Goal: Task Accomplishment & Management: Use online tool/utility

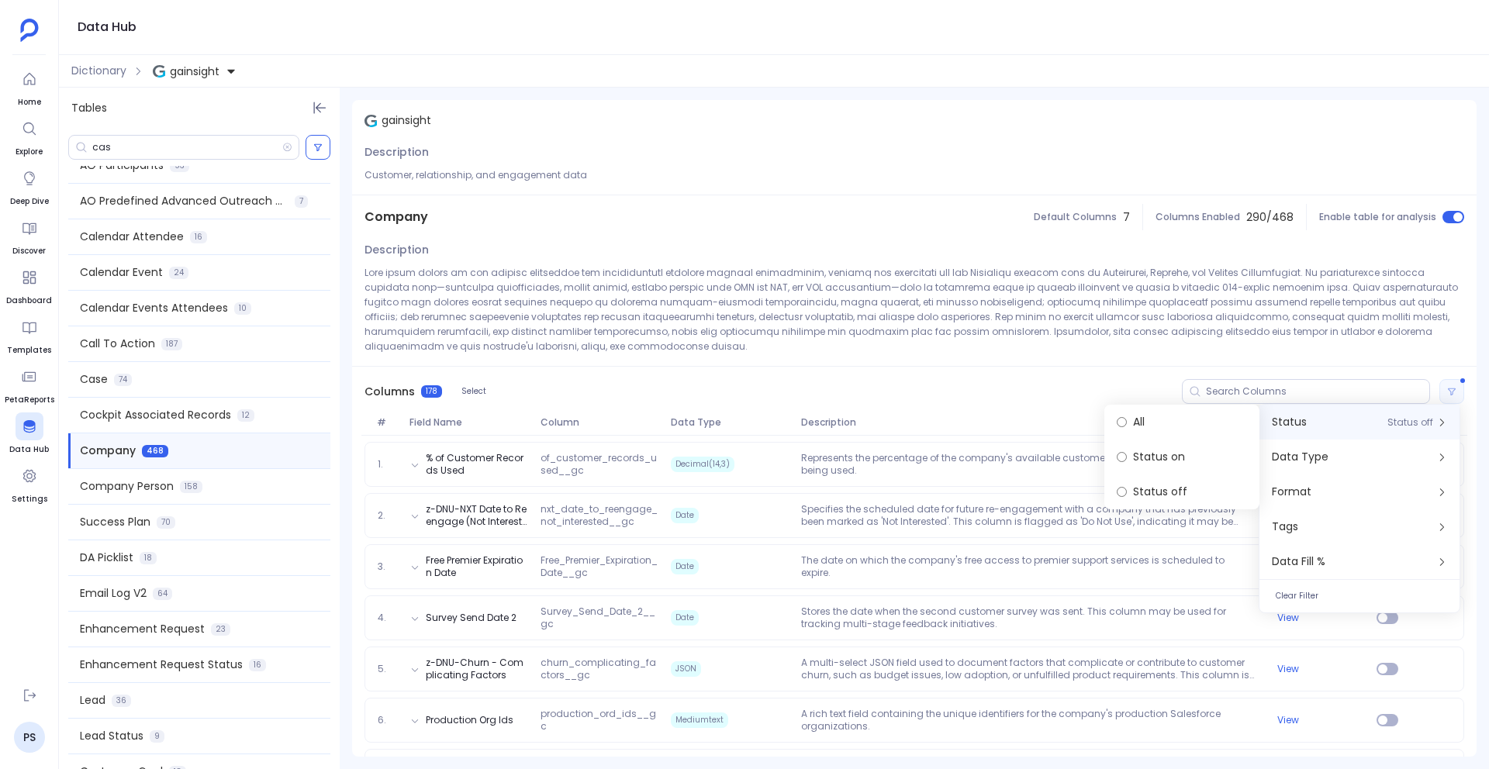
scroll to position [416, 0]
click at [669, 380] on div "Columns 178 Select" at bounding box center [914, 392] width 1124 height 50
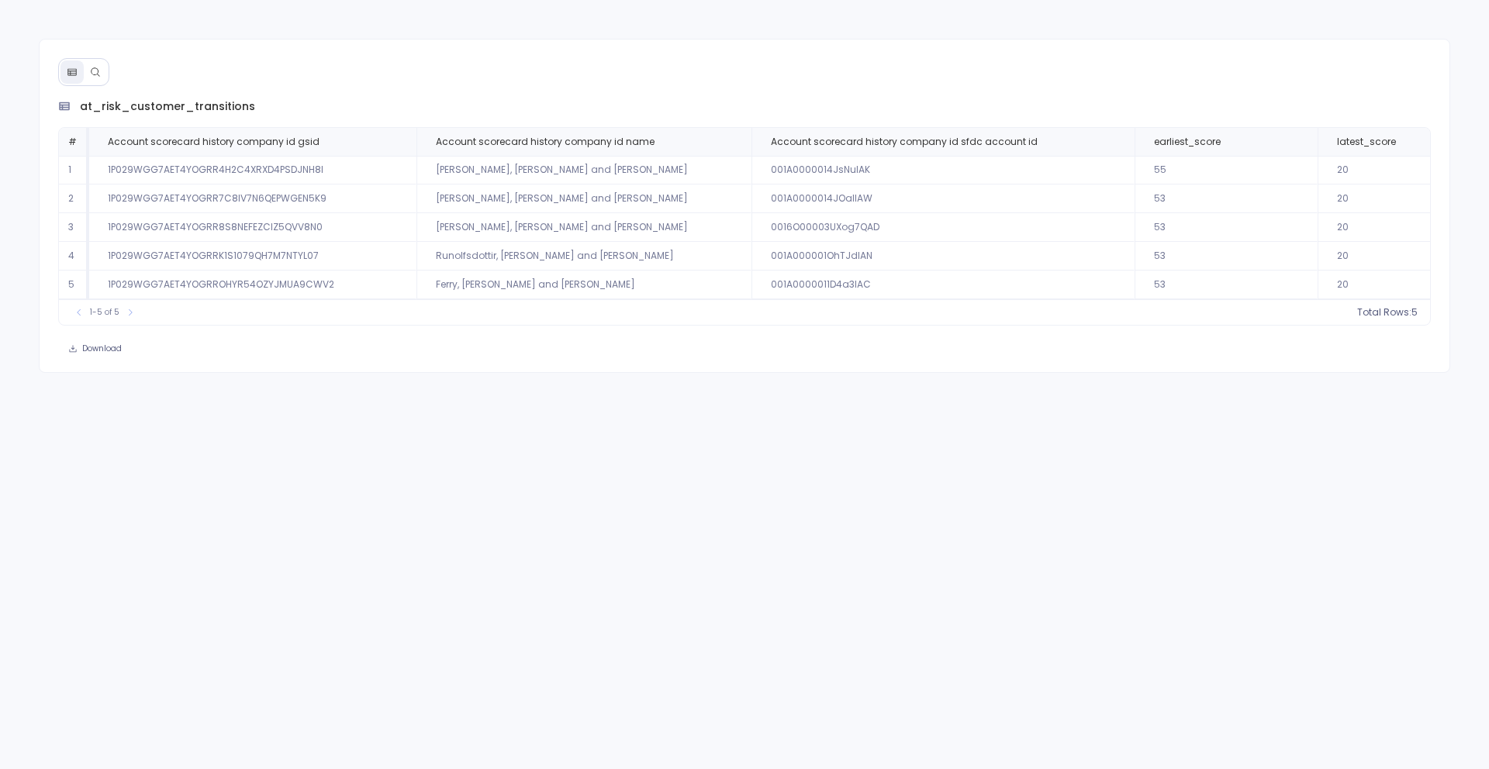
scroll to position [0, 965]
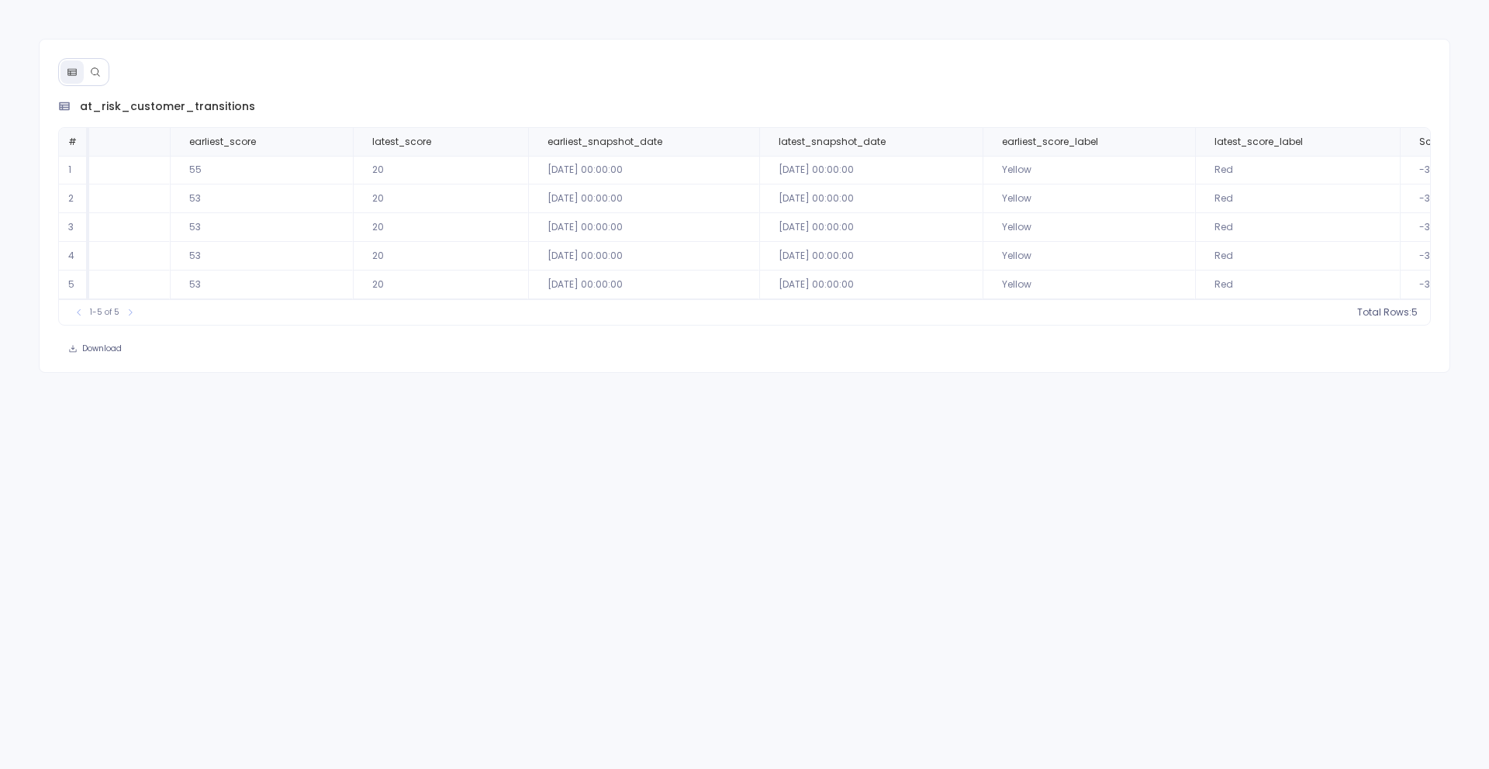
click at [97, 64] on button at bounding box center [95, 71] width 23 height 23
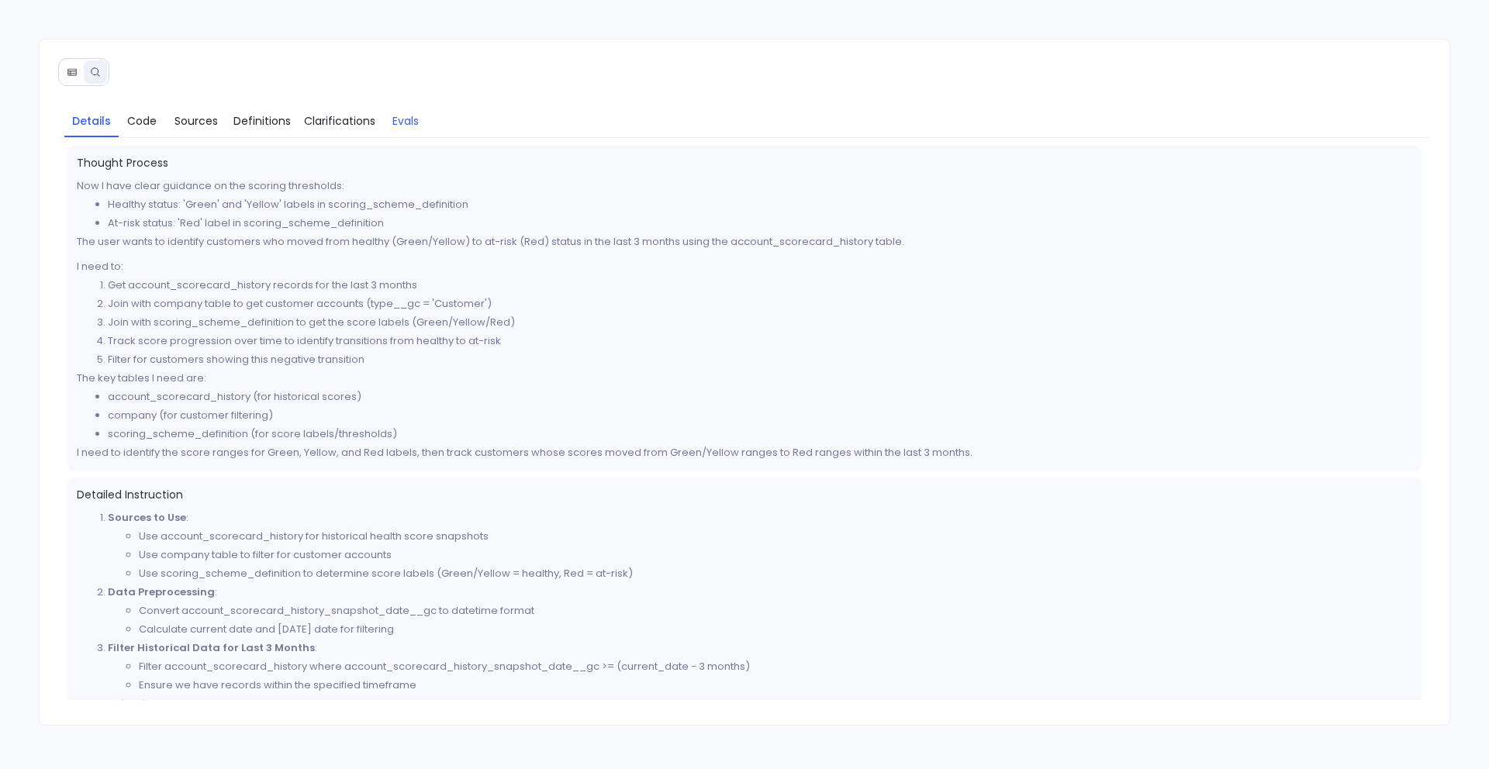
click at [419, 116] on span "Evals" at bounding box center [405, 120] width 31 height 17
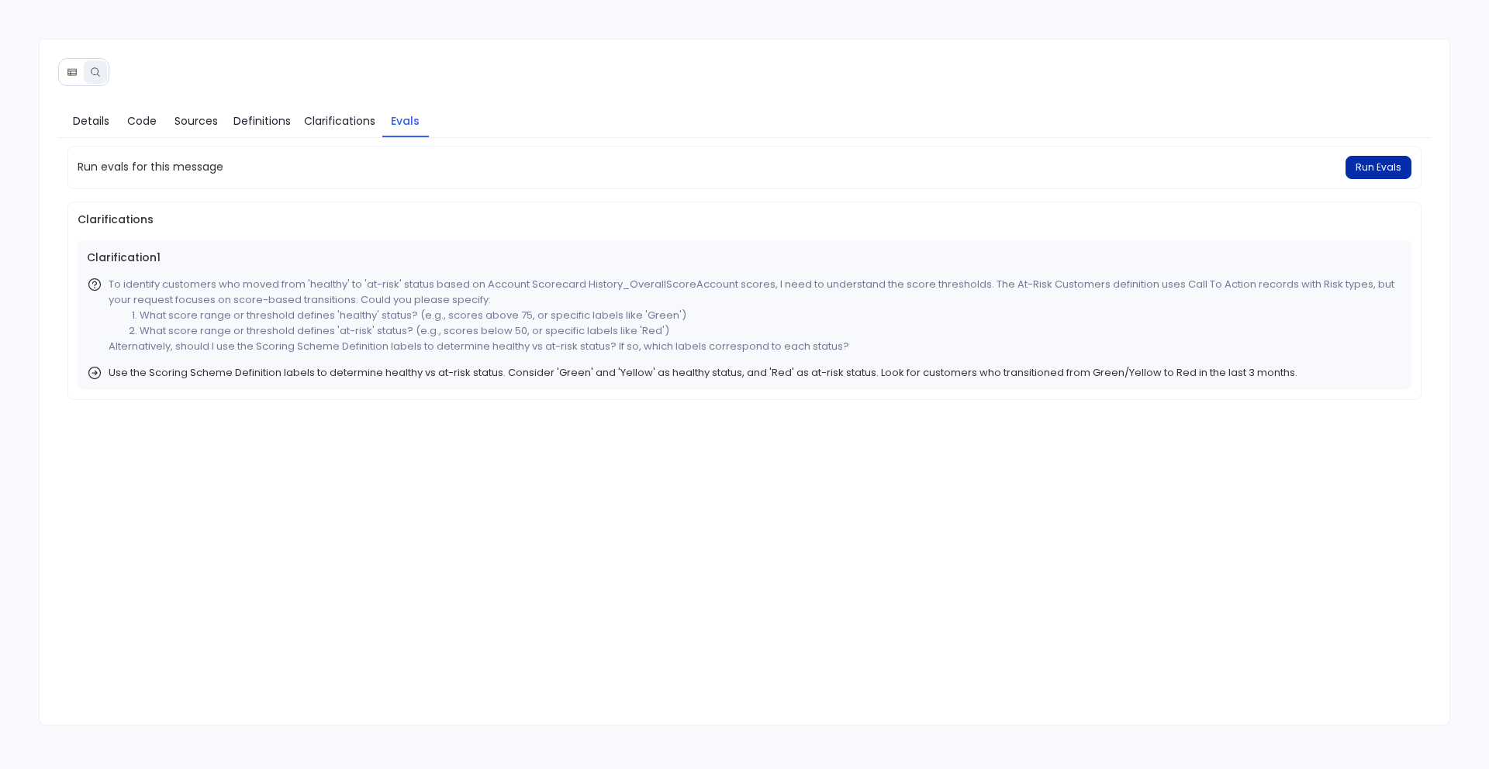
click at [1377, 159] on button "Run Evals" at bounding box center [1378, 167] width 66 height 23
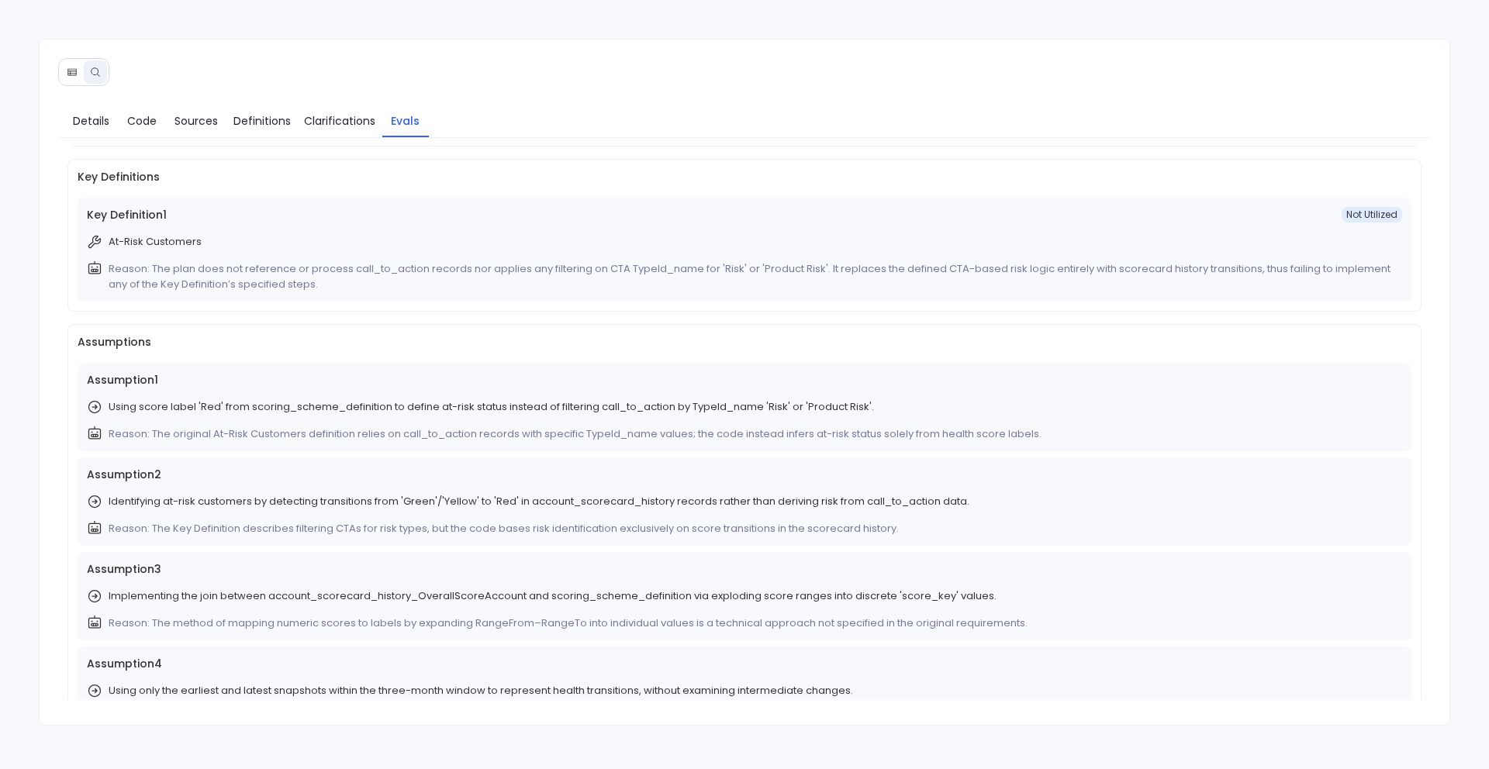
scroll to position [0, 0]
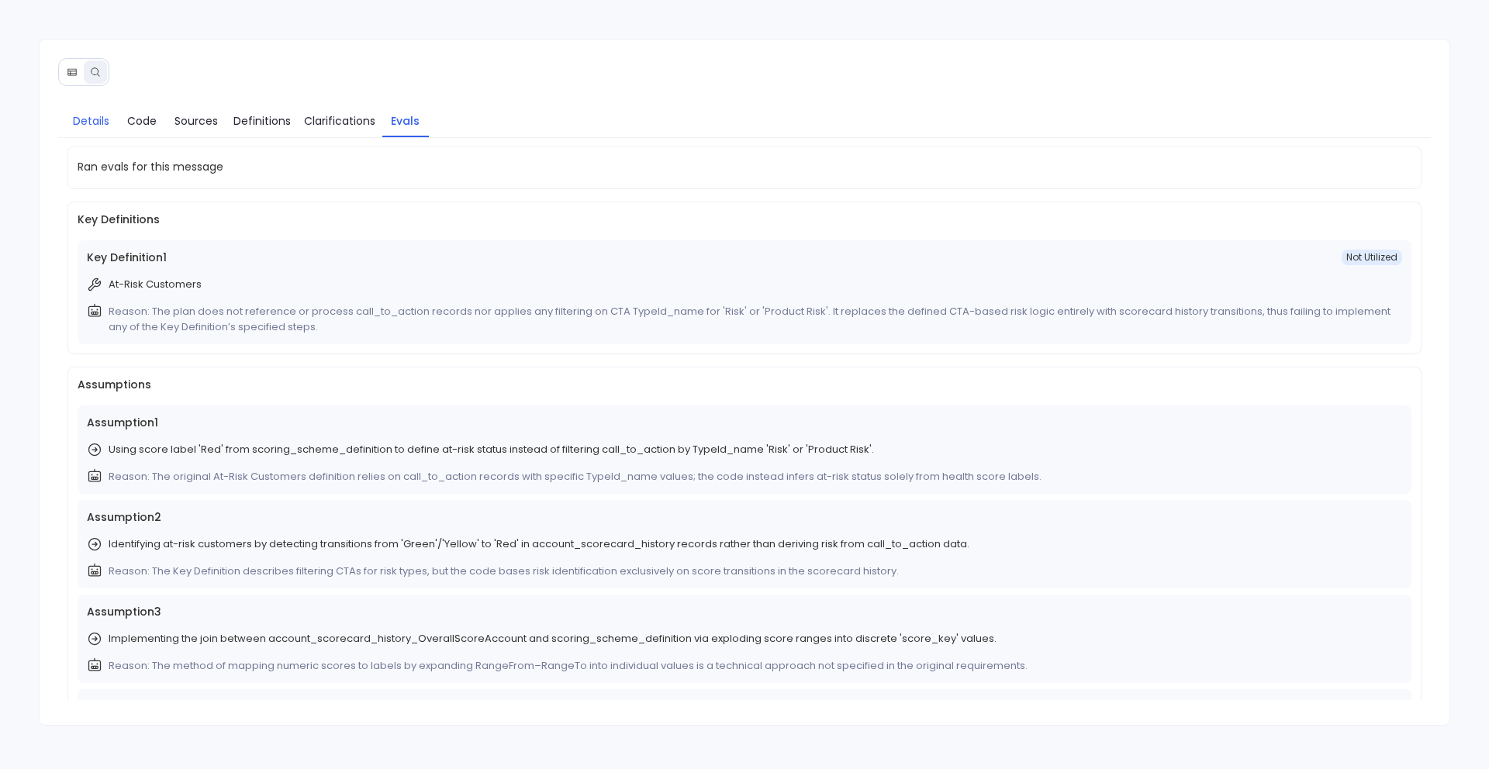
click at [95, 124] on span "Details" at bounding box center [91, 120] width 36 height 17
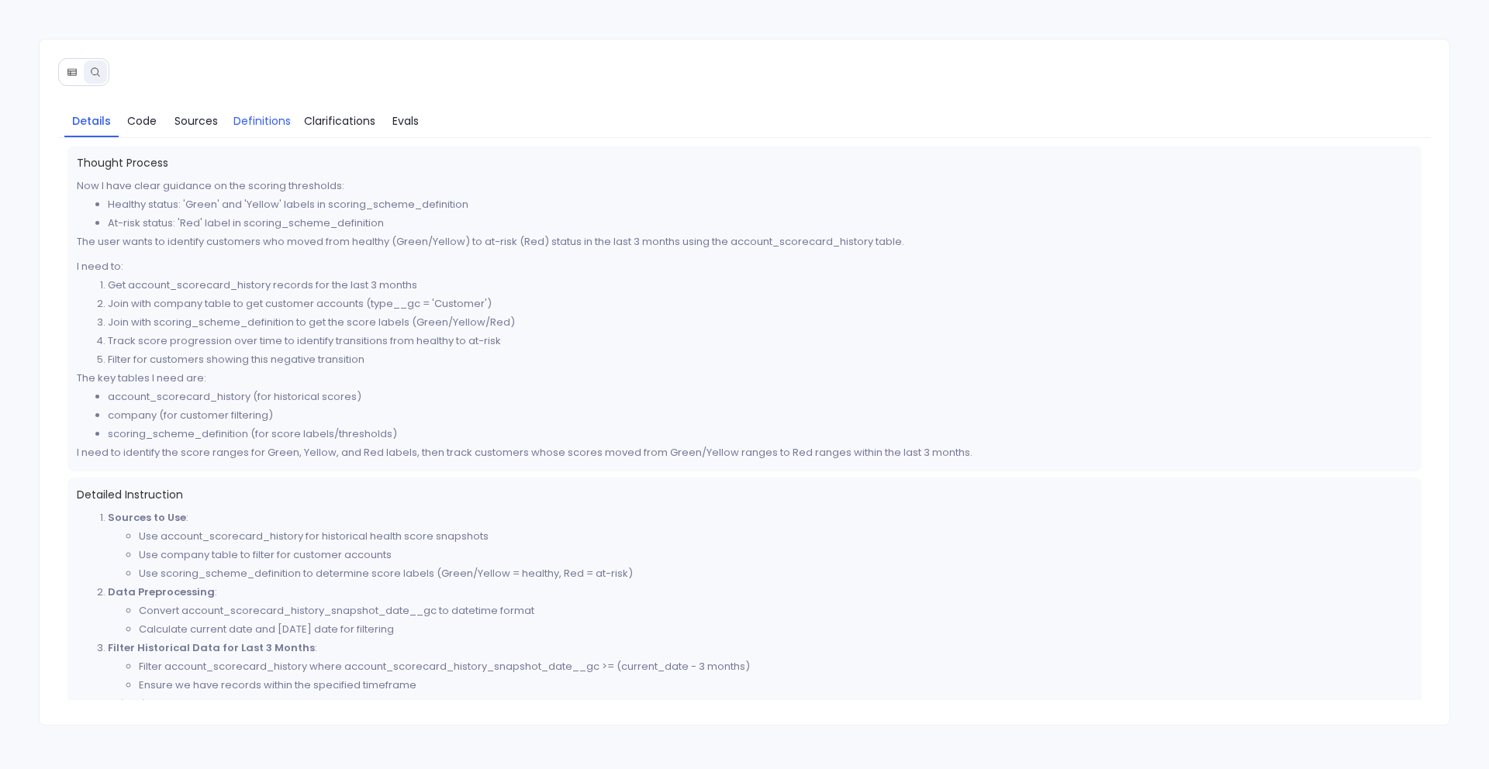
click at [245, 119] on span "Definitions" at bounding box center [261, 120] width 57 height 17
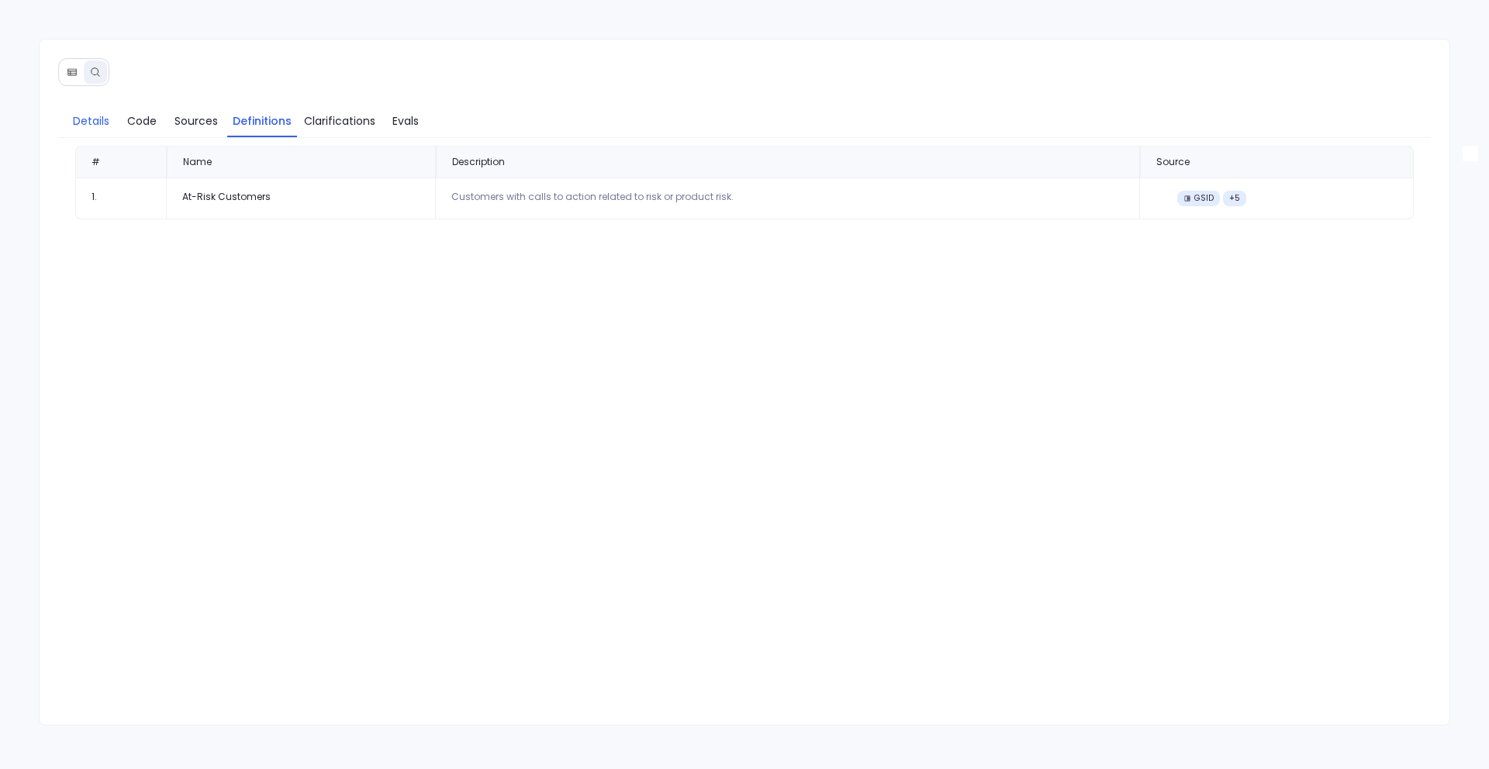
click at [89, 120] on span "Details" at bounding box center [91, 120] width 36 height 17
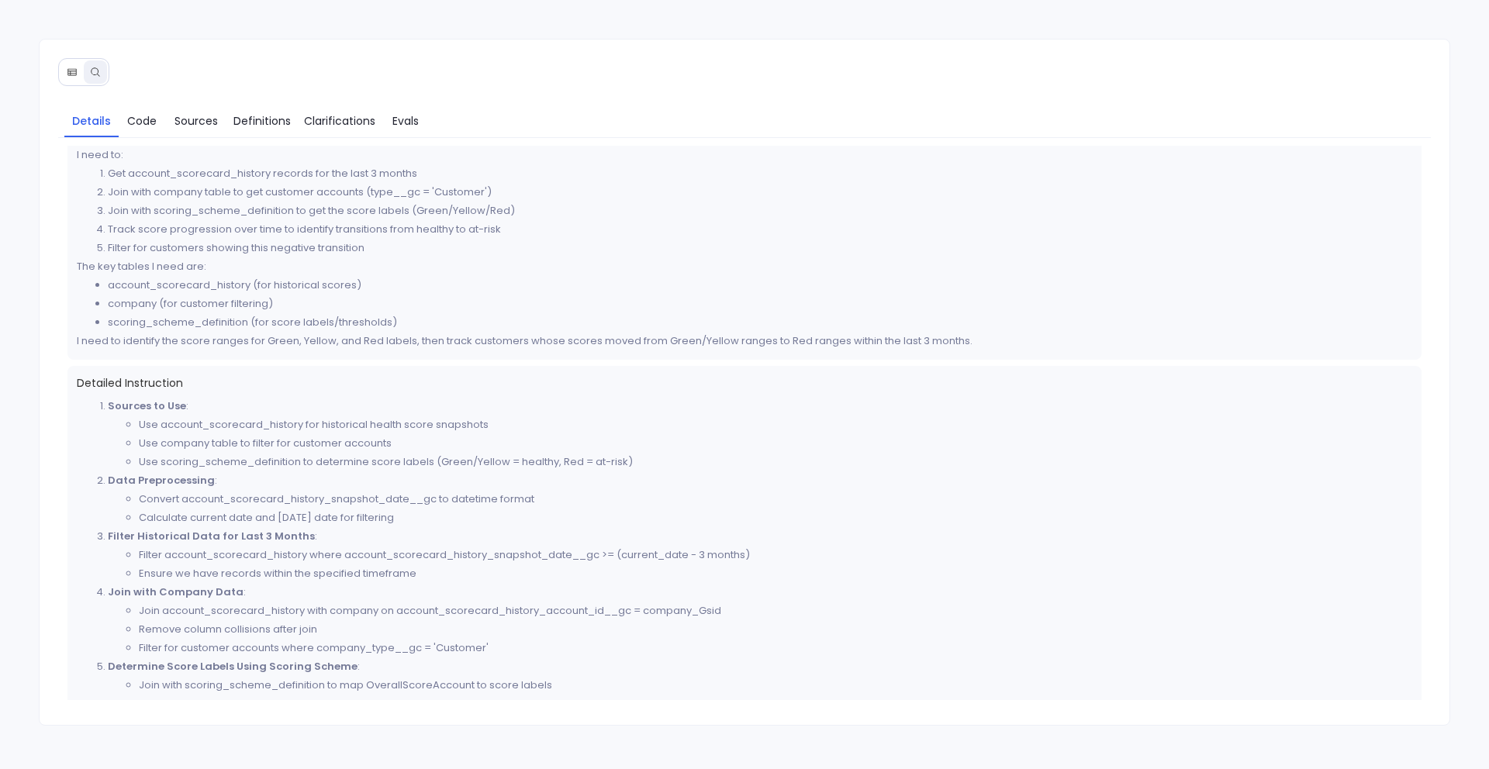
scroll to position [125, 0]
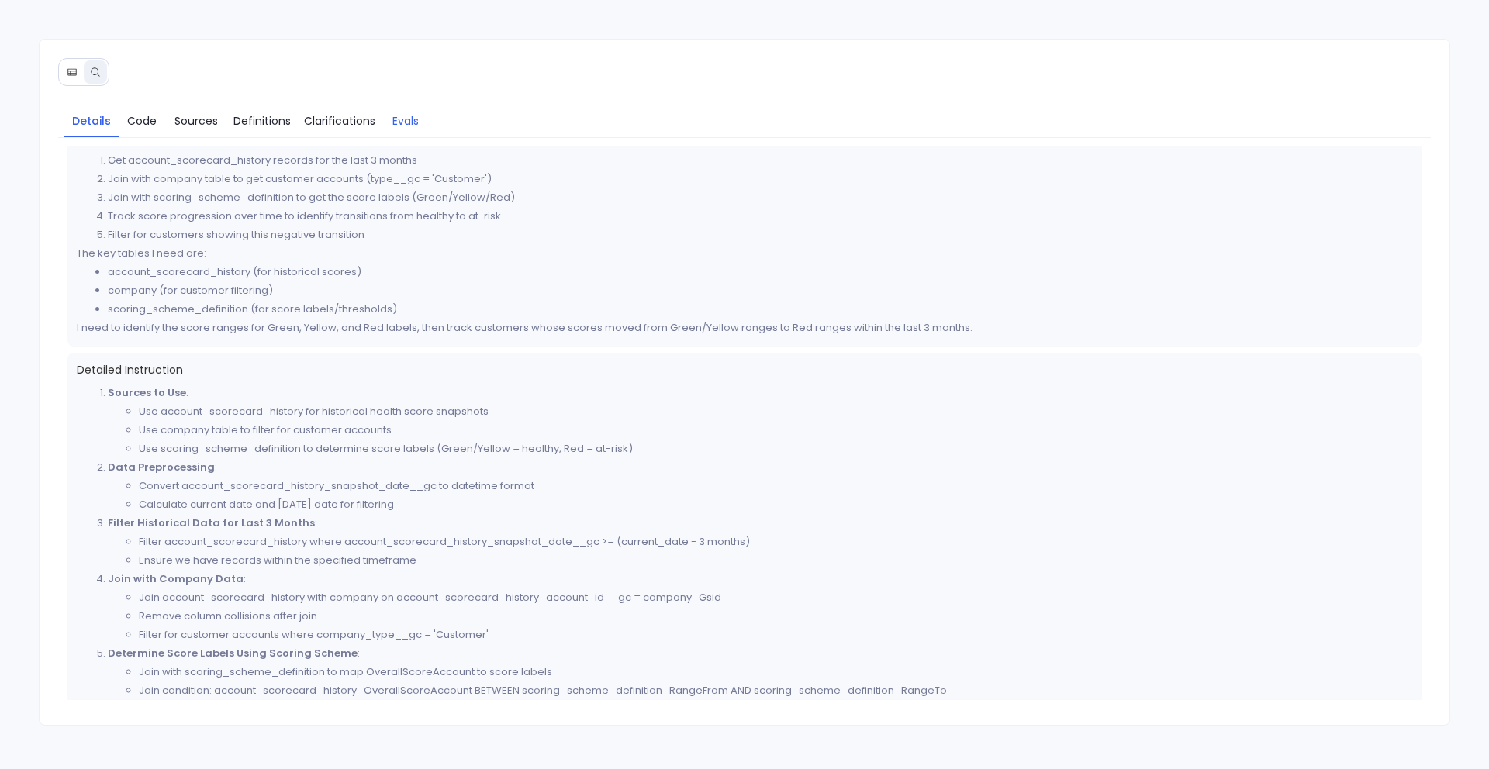
click at [396, 115] on span "Evals" at bounding box center [405, 120] width 26 height 17
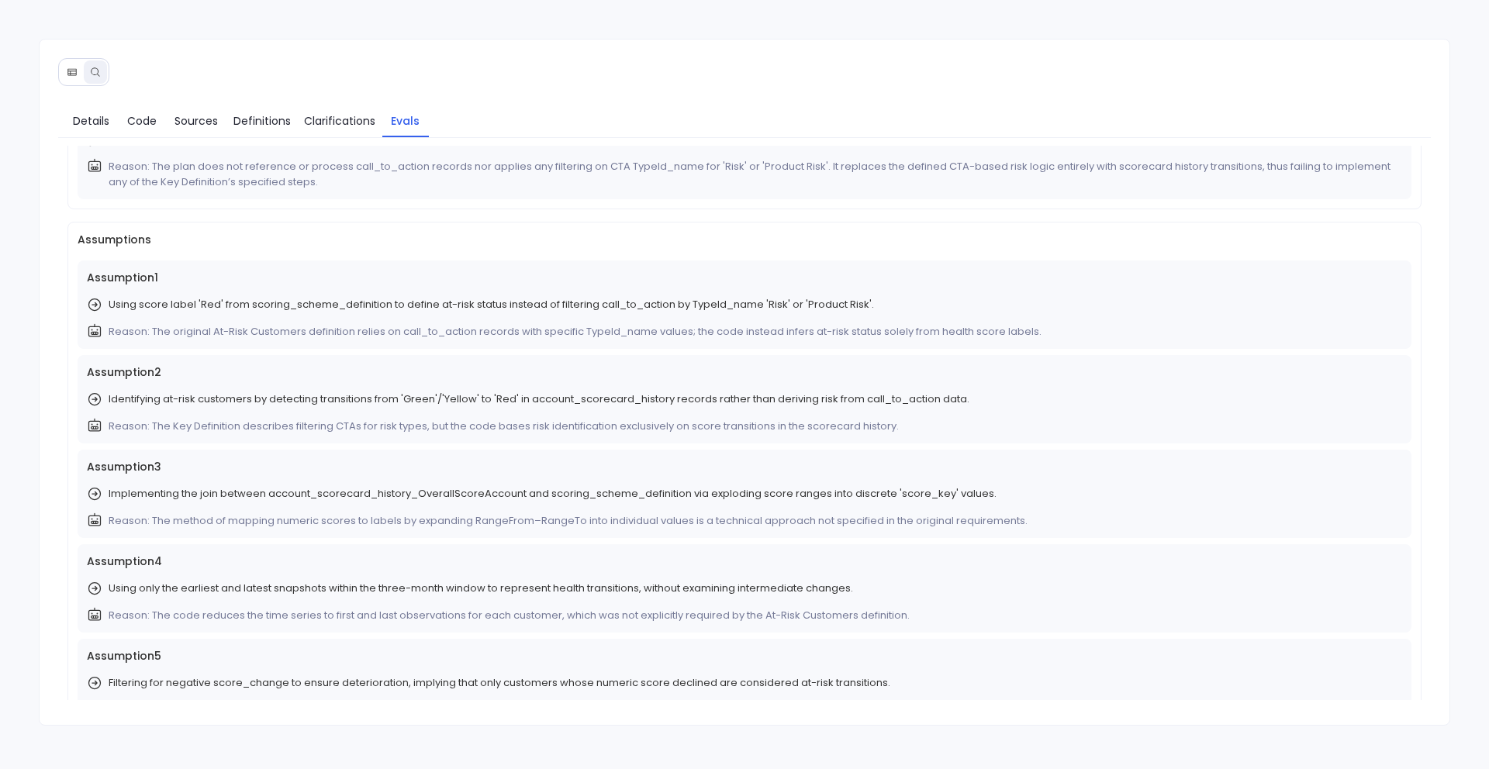
scroll to position [54, 0]
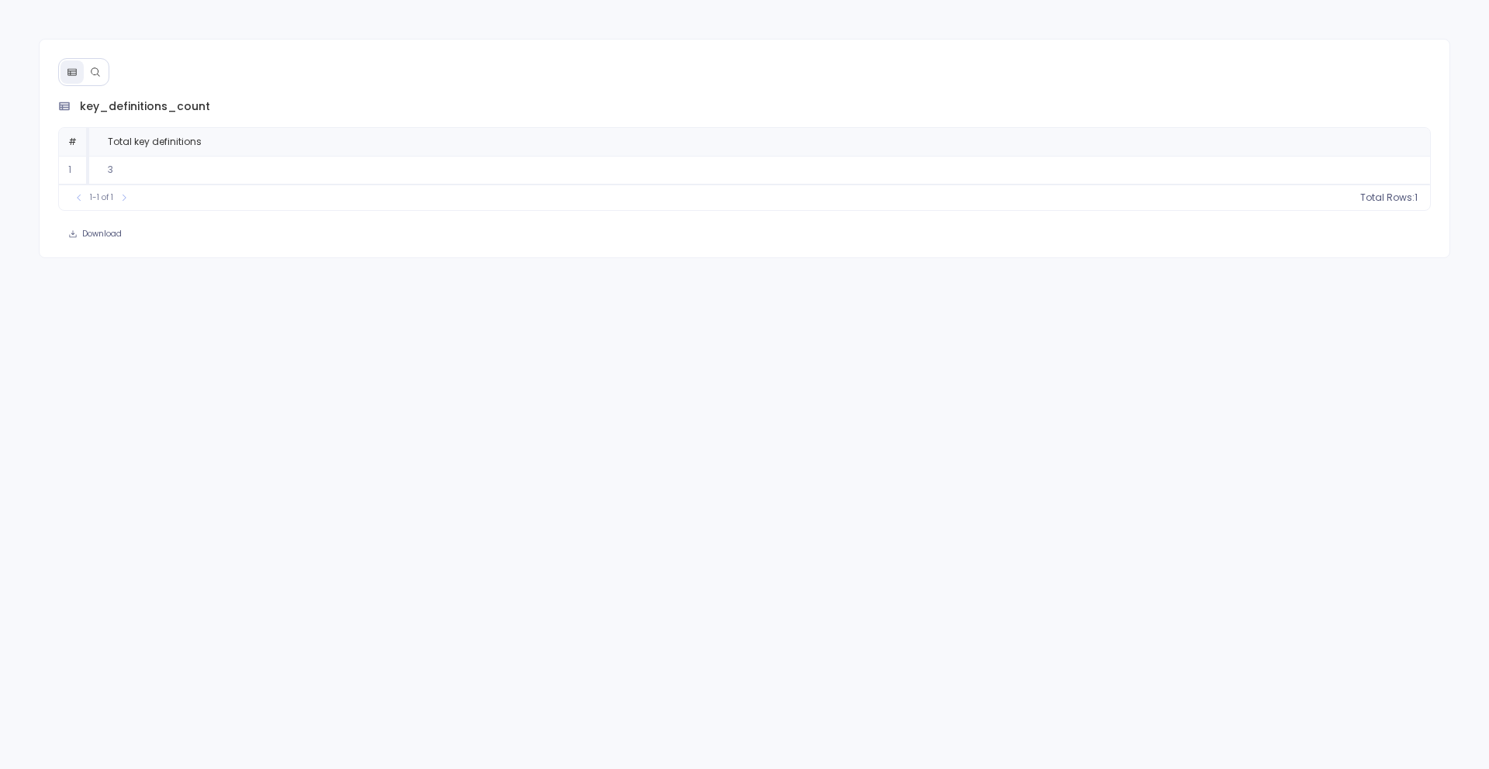
click at [91, 71] on icon at bounding box center [95, 71] width 9 height 9
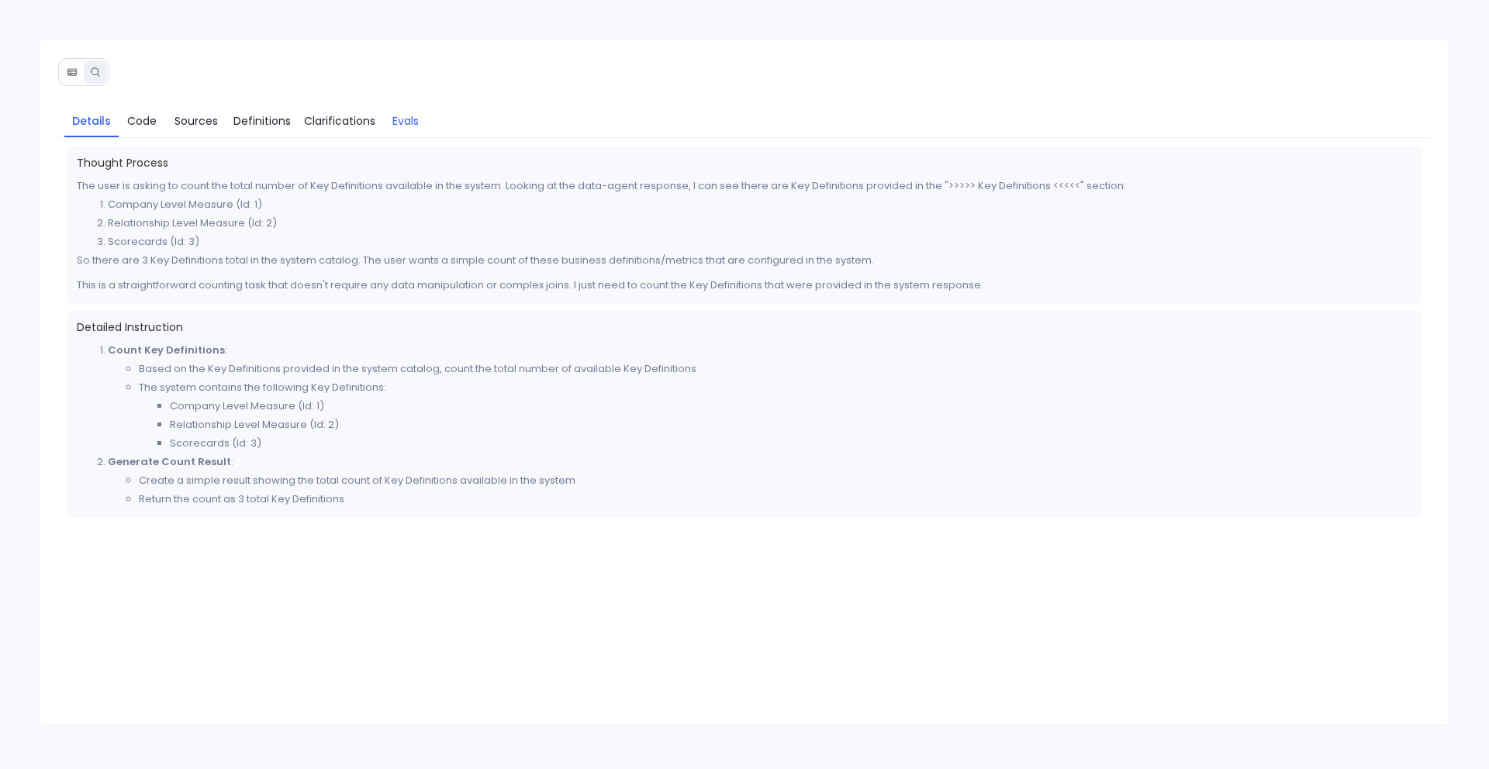
click at [399, 110] on link "Evals" at bounding box center [405, 121] width 47 height 33
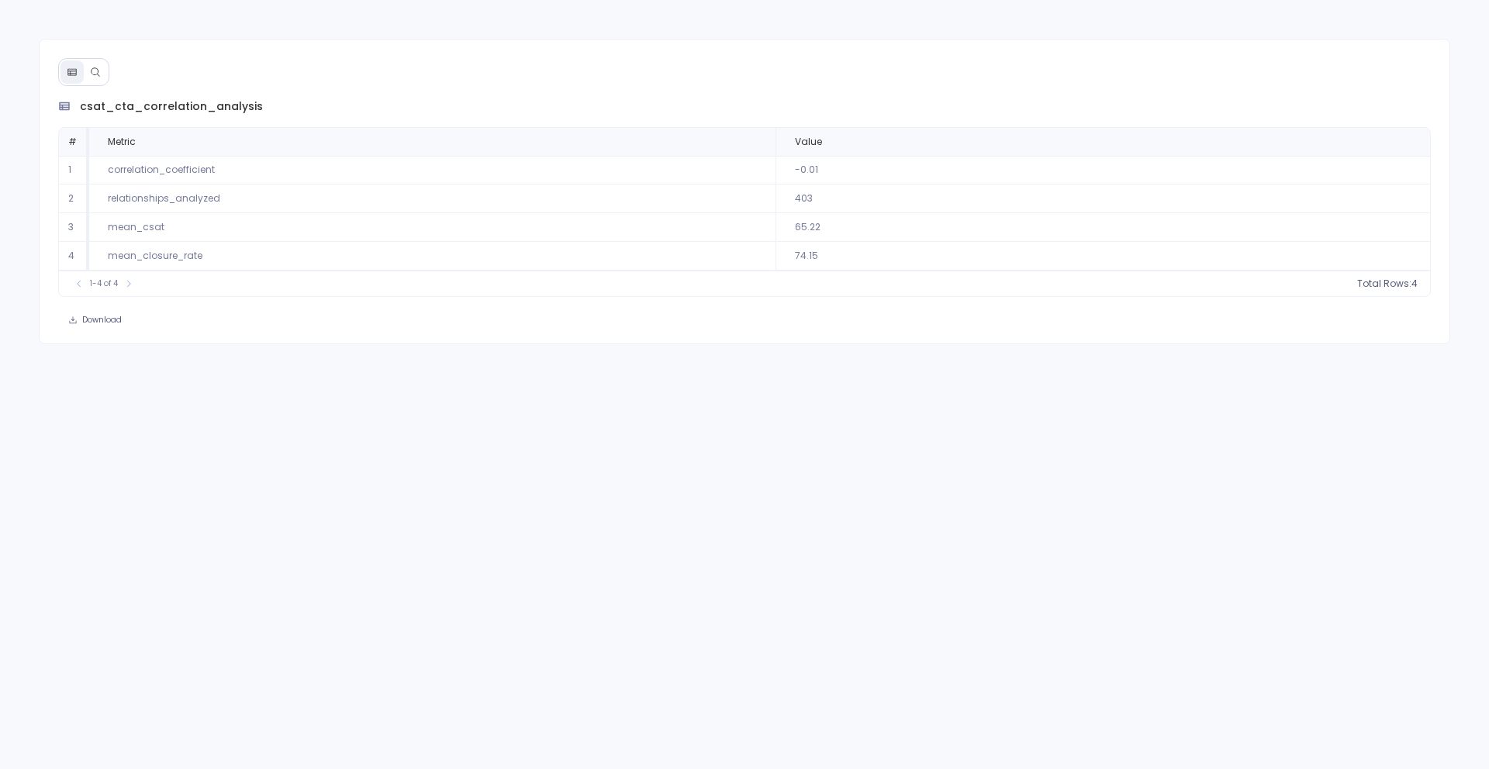
click at [91, 74] on icon at bounding box center [95, 72] width 11 height 11
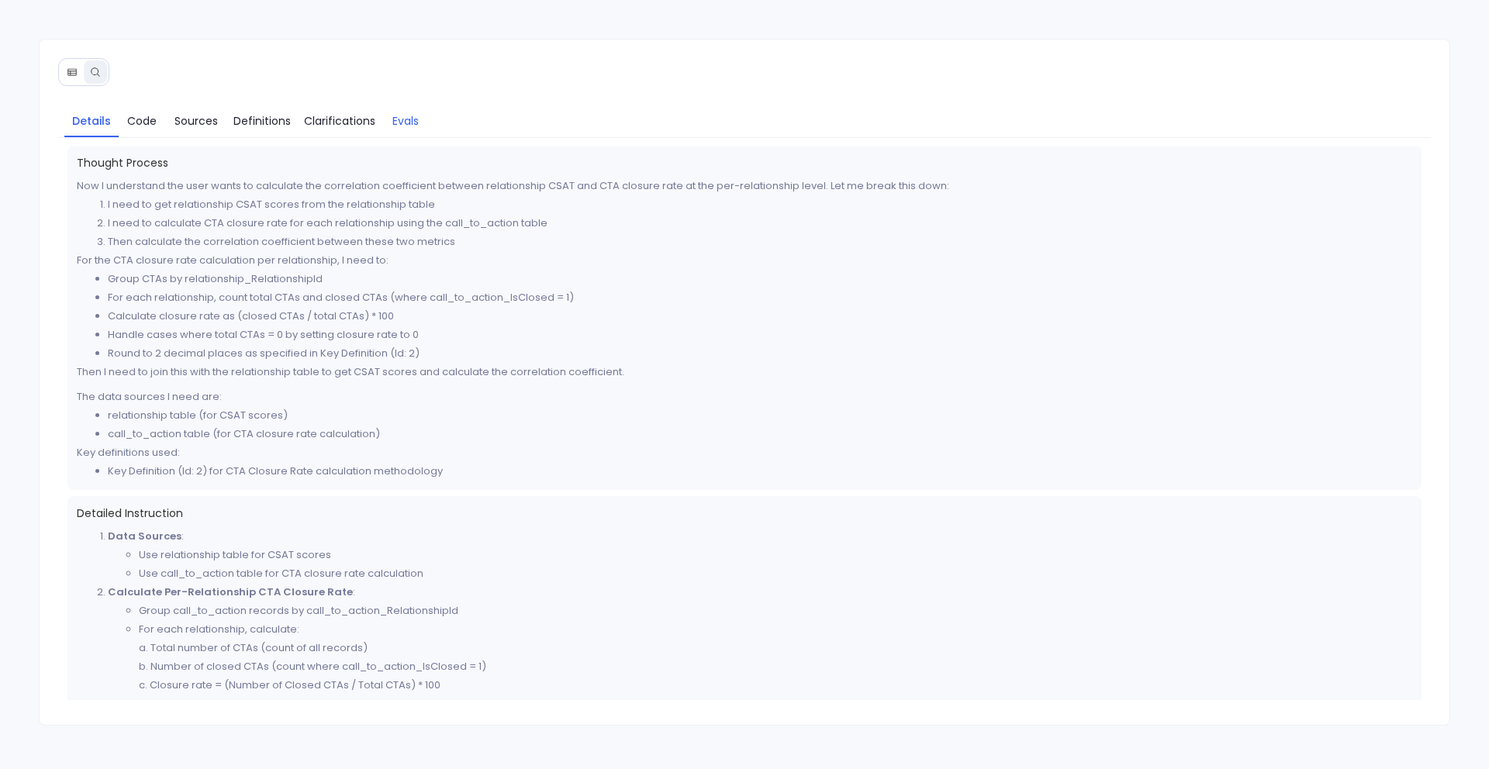
click at [415, 126] on span "Evals" at bounding box center [405, 120] width 26 height 17
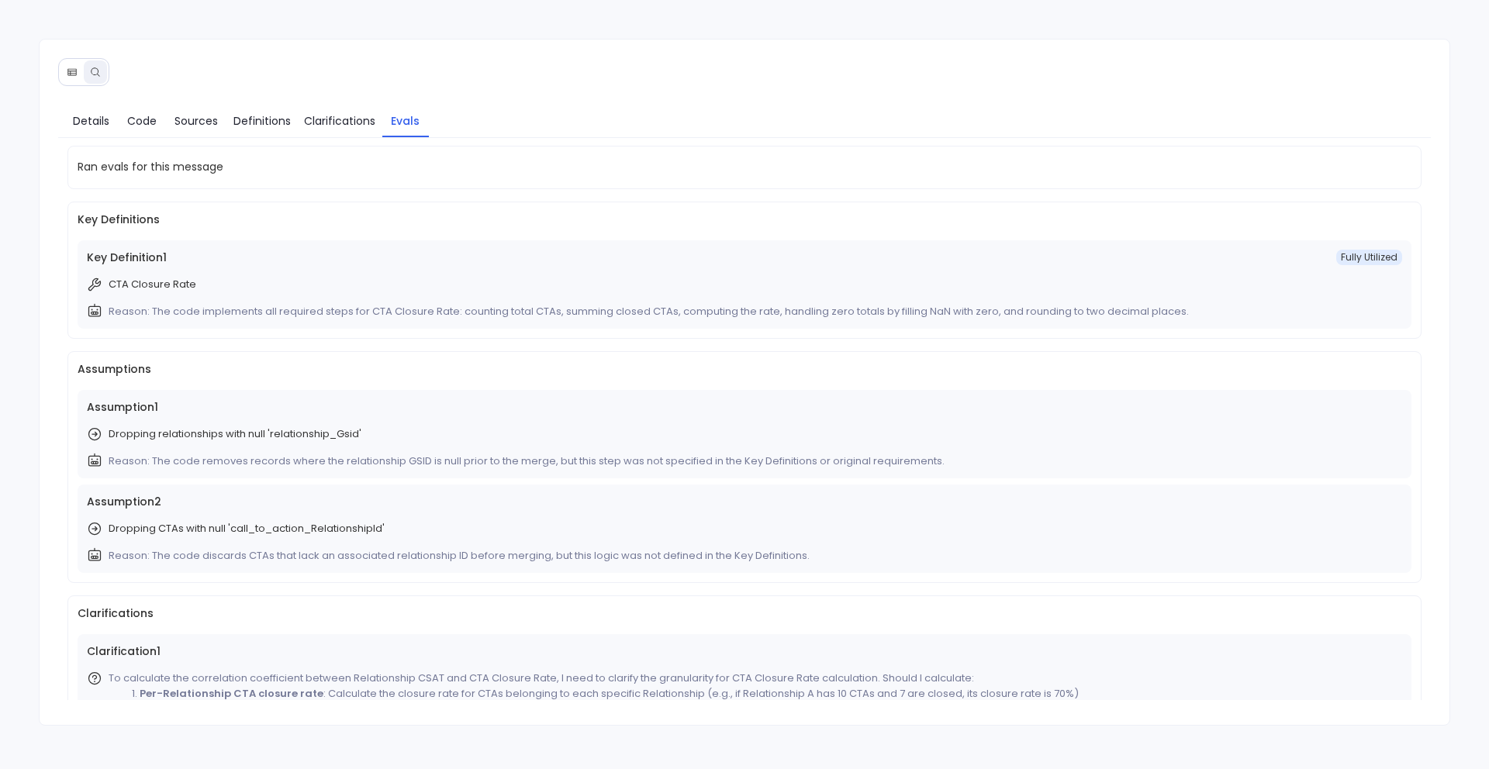
scroll to position [78, 0]
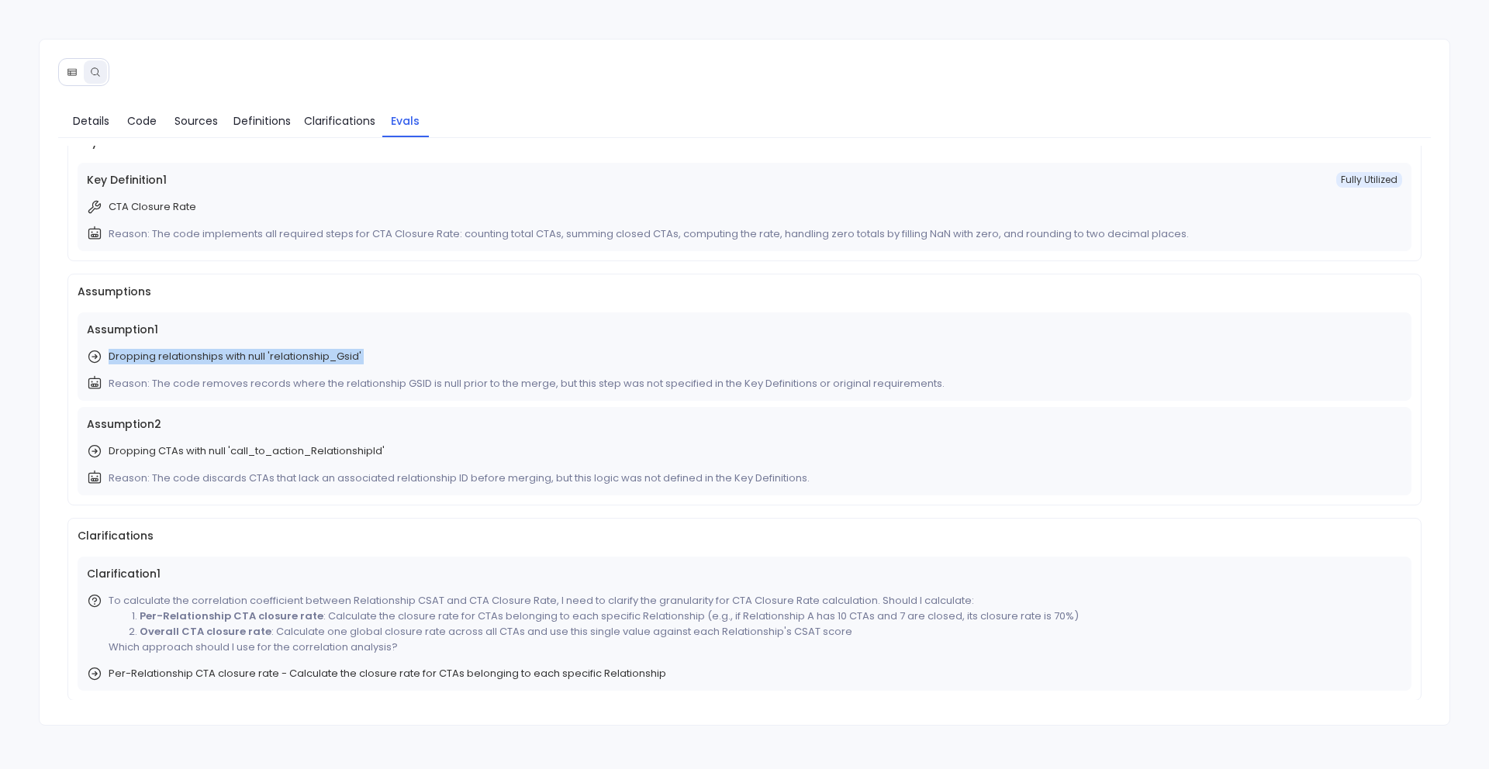
drag, startPoint x: 110, startPoint y: 357, endPoint x: 433, endPoint y: 371, distance: 322.9
click at [433, 371] on div "Assumption 1 Dropping relationships with null 'relationship_Gsid' Reason: The c…" at bounding box center [745, 357] width 1335 height 88
drag, startPoint x: 413, startPoint y: 449, endPoint x: 94, endPoint y: 454, distance: 318.8
click at [93, 454] on div "Dropping CTAs with null 'call_to_action_RelationshipId'" at bounding box center [745, 452] width 1316 height 16
click at [181, 526] on div "Clarifications Clarification 1 To calculate the correlation coefficient between…" at bounding box center [744, 609] width 1355 height 183
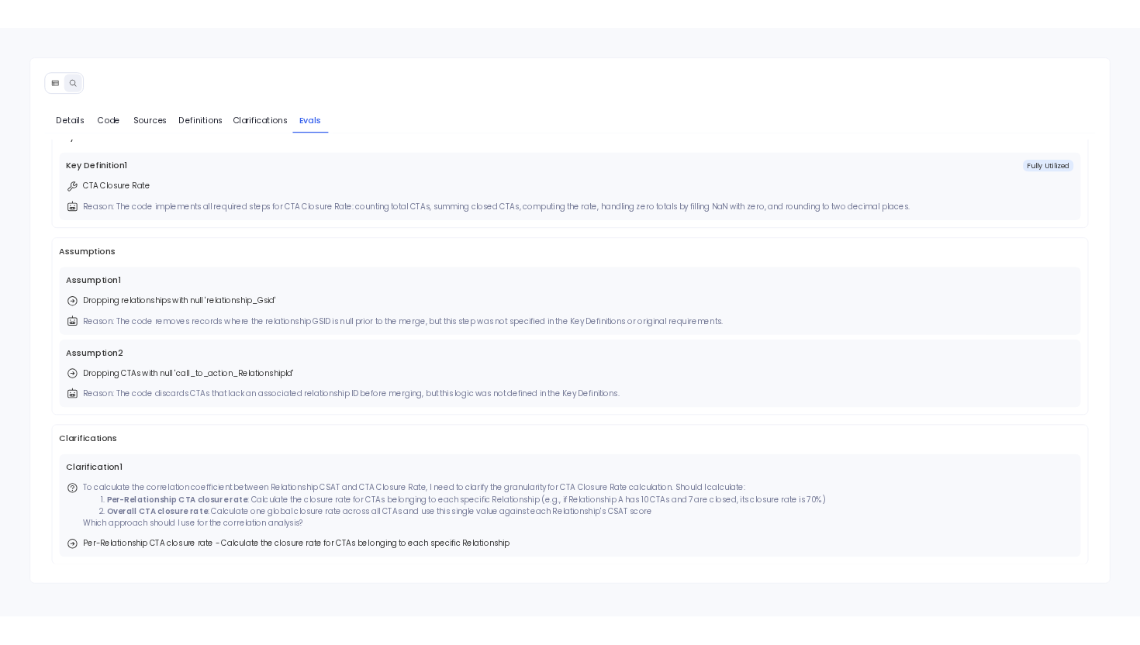
scroll to position [0, 0]
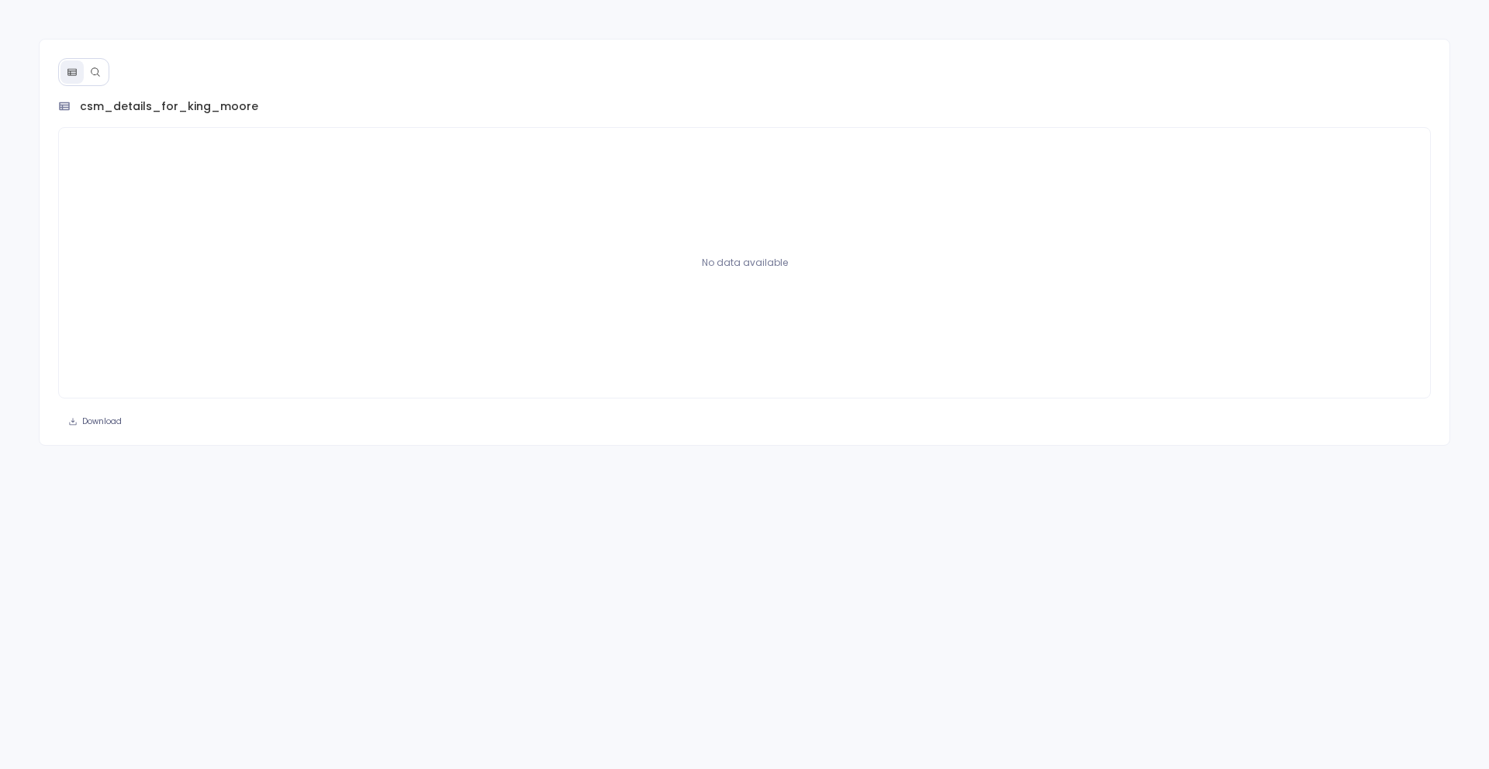
click at [92, 78] on button at bounding box center [95, 71] width 23 height 23
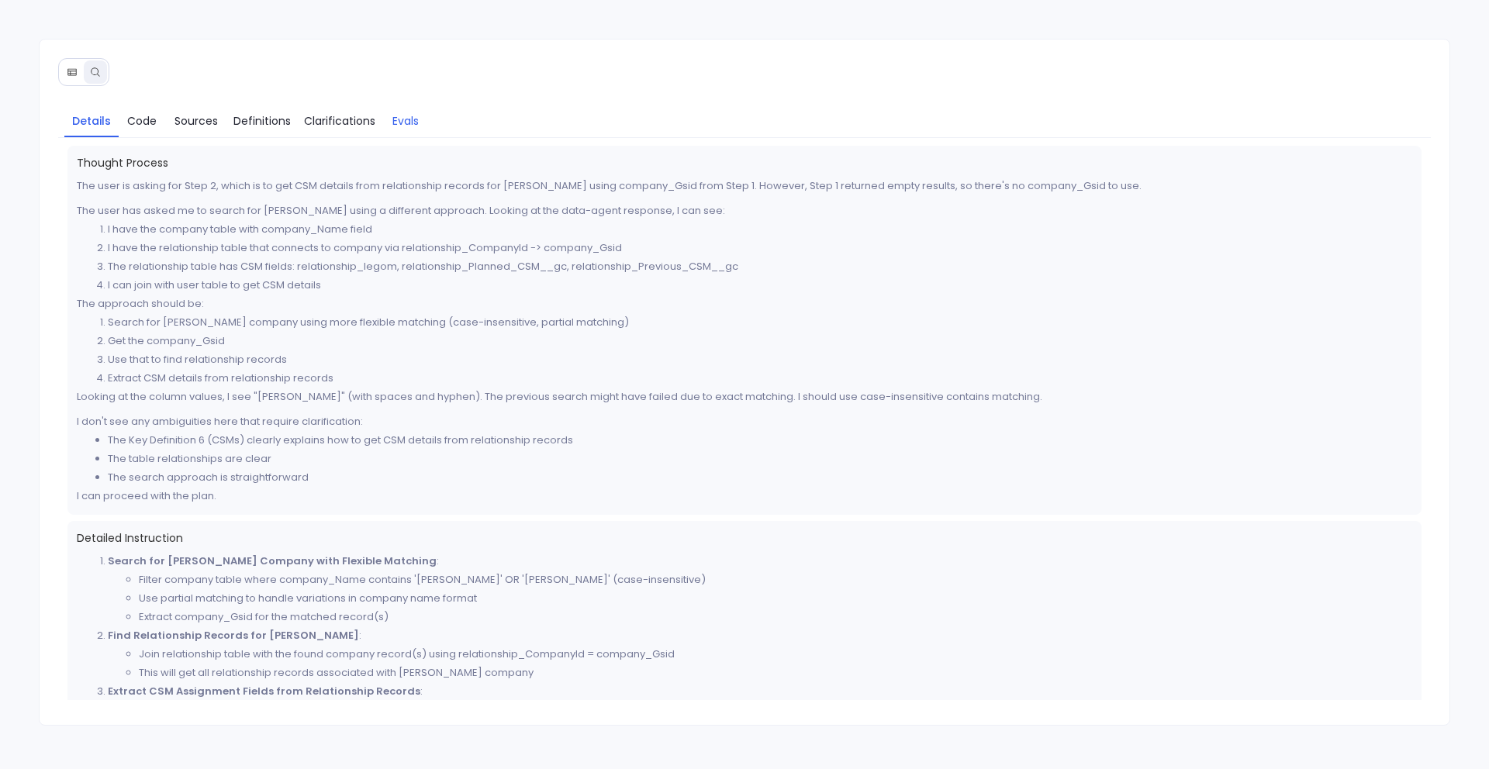
click at [409, 119] on span "Evals" at bounding box center [405, 120] width 26 height 17
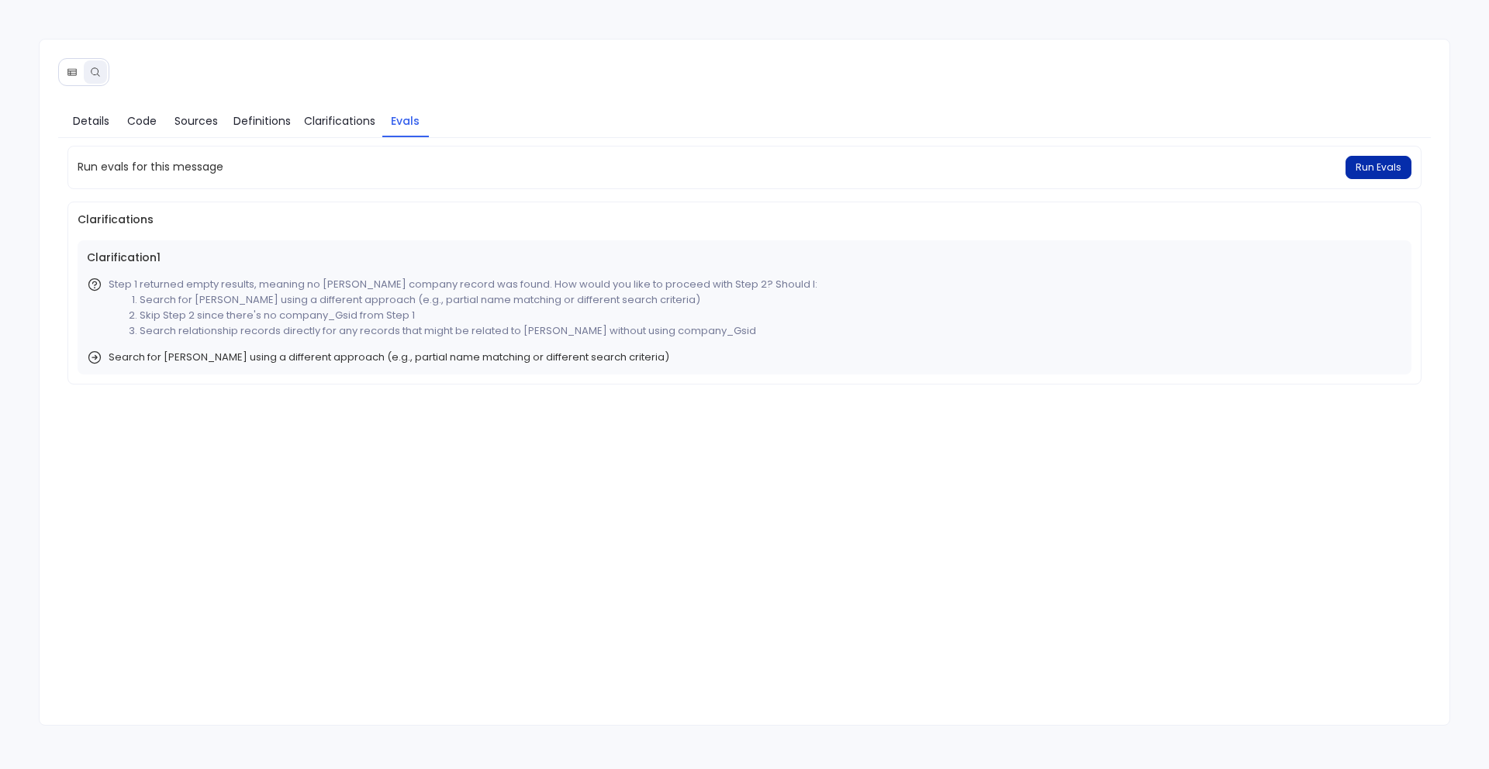
click at [1380, 168] on span "Run Evals" at bounding box center [1379, 167] width 46 height 12
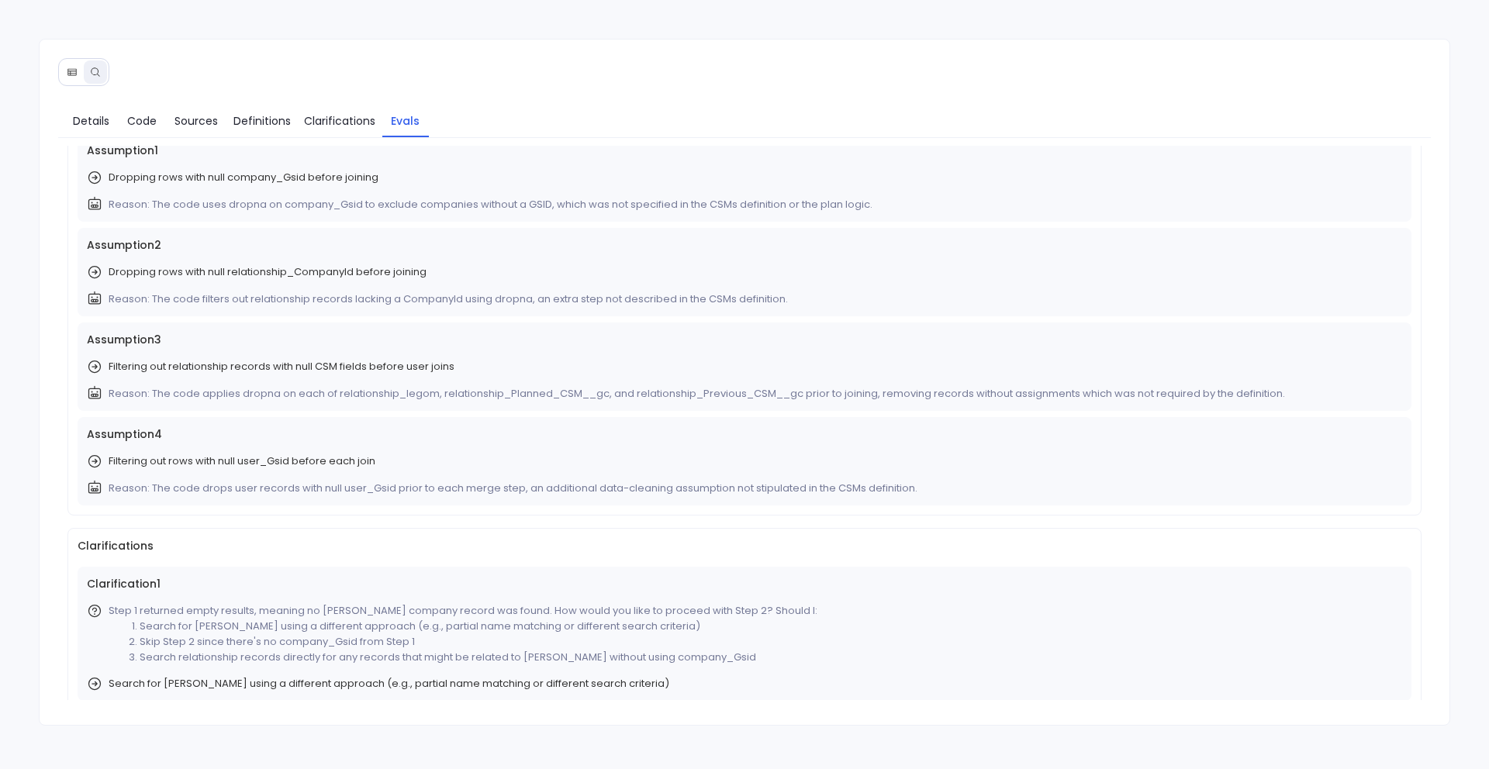
scroll to position [278, 0]
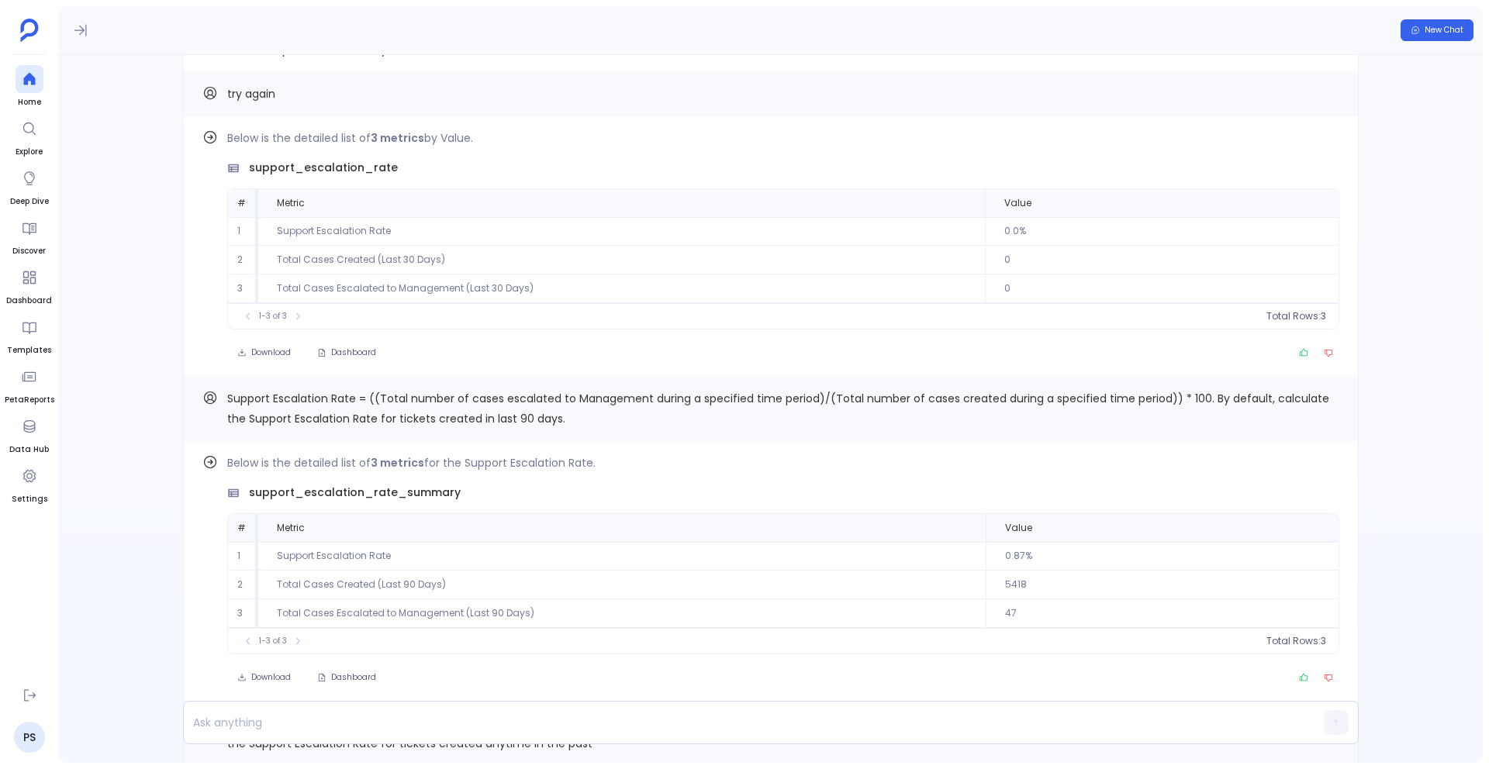
scroll to position [-483, 0]
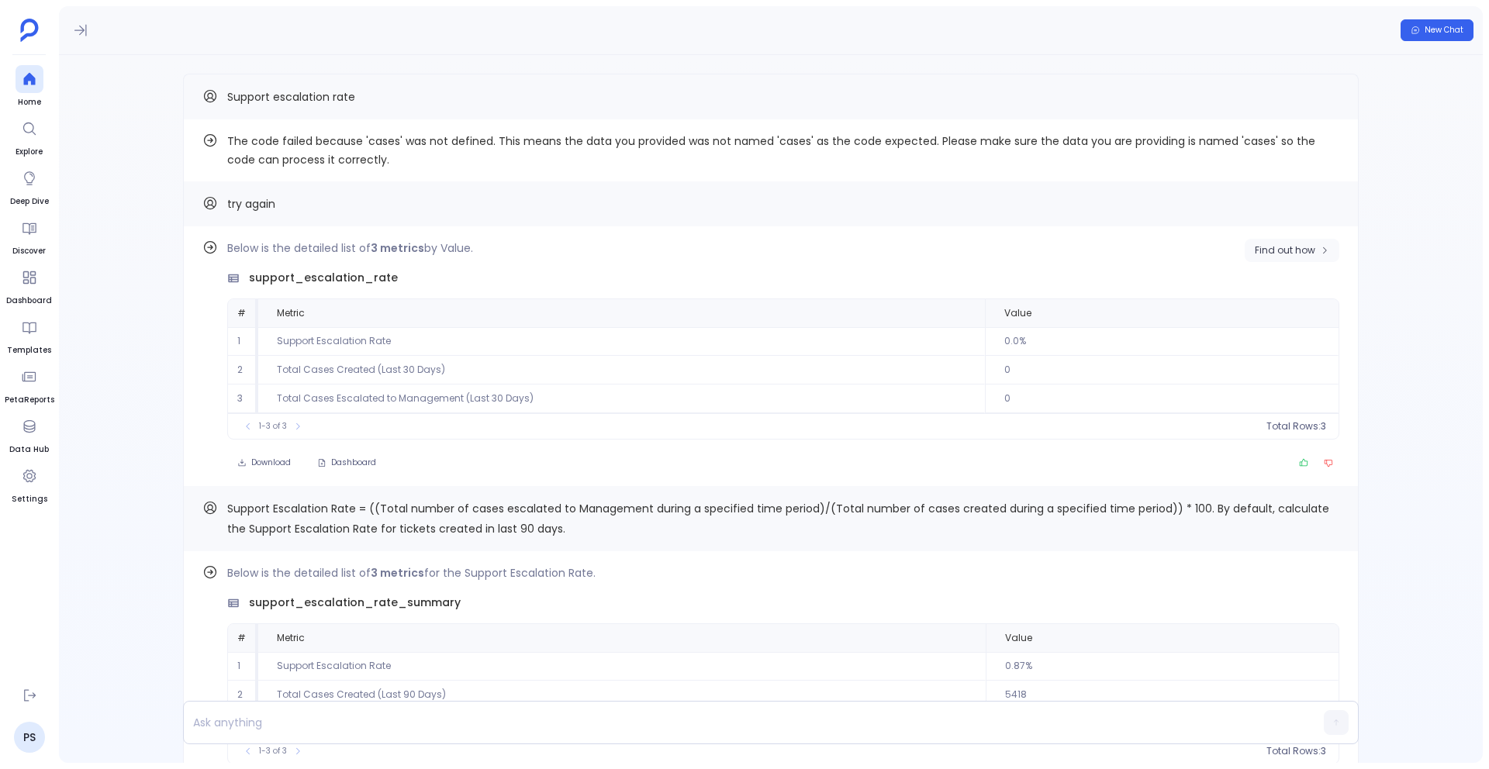
click at [1266, 253] on span "Find out how" at bounding box center [1285, 250] width 60 height 12
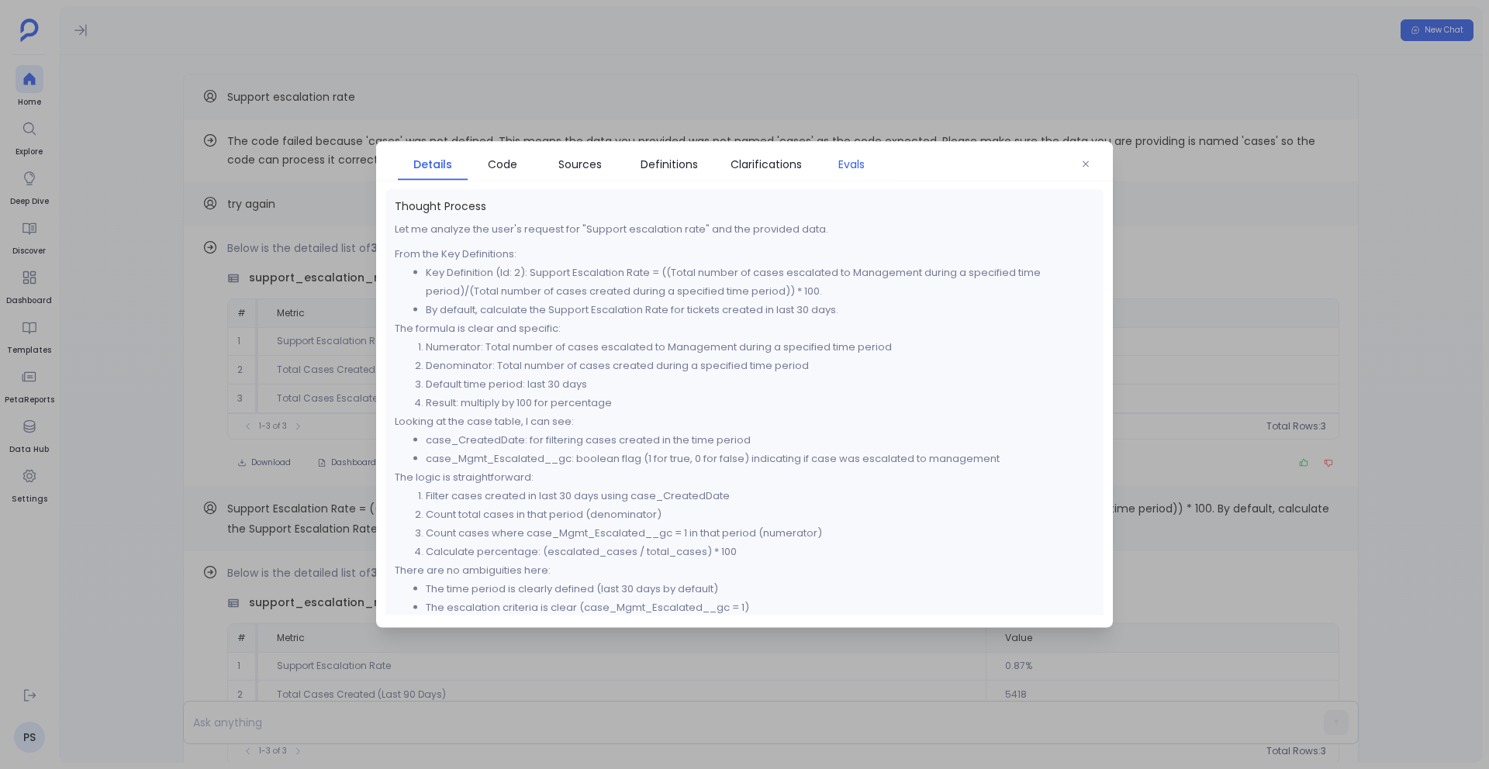
click at [849, 168] on span "Evals" at bounding box center [851, 164] width 26 height 17
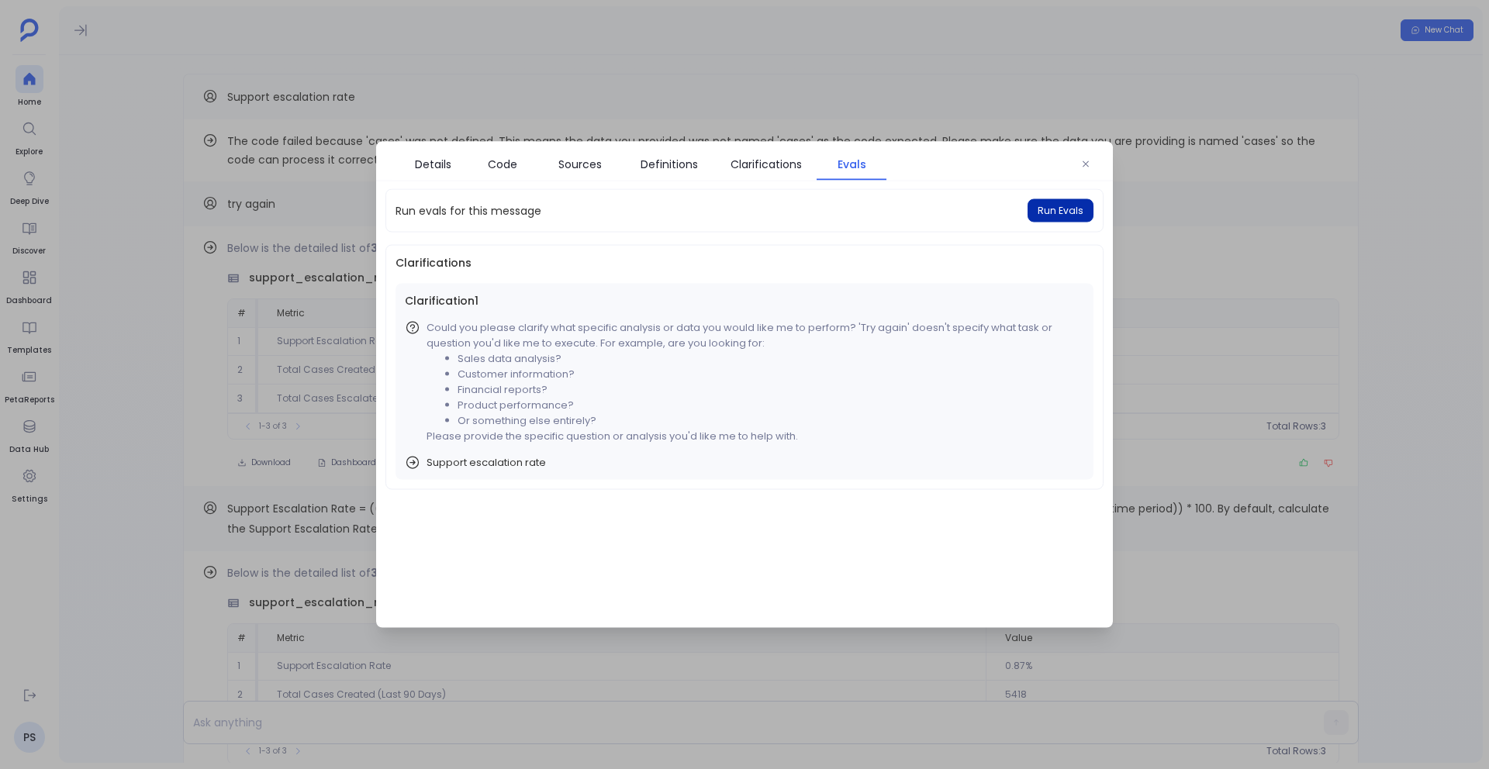
click at [1038, 212] on button "Run Evals" at bounding box center [1060, 210] width 66 height 23
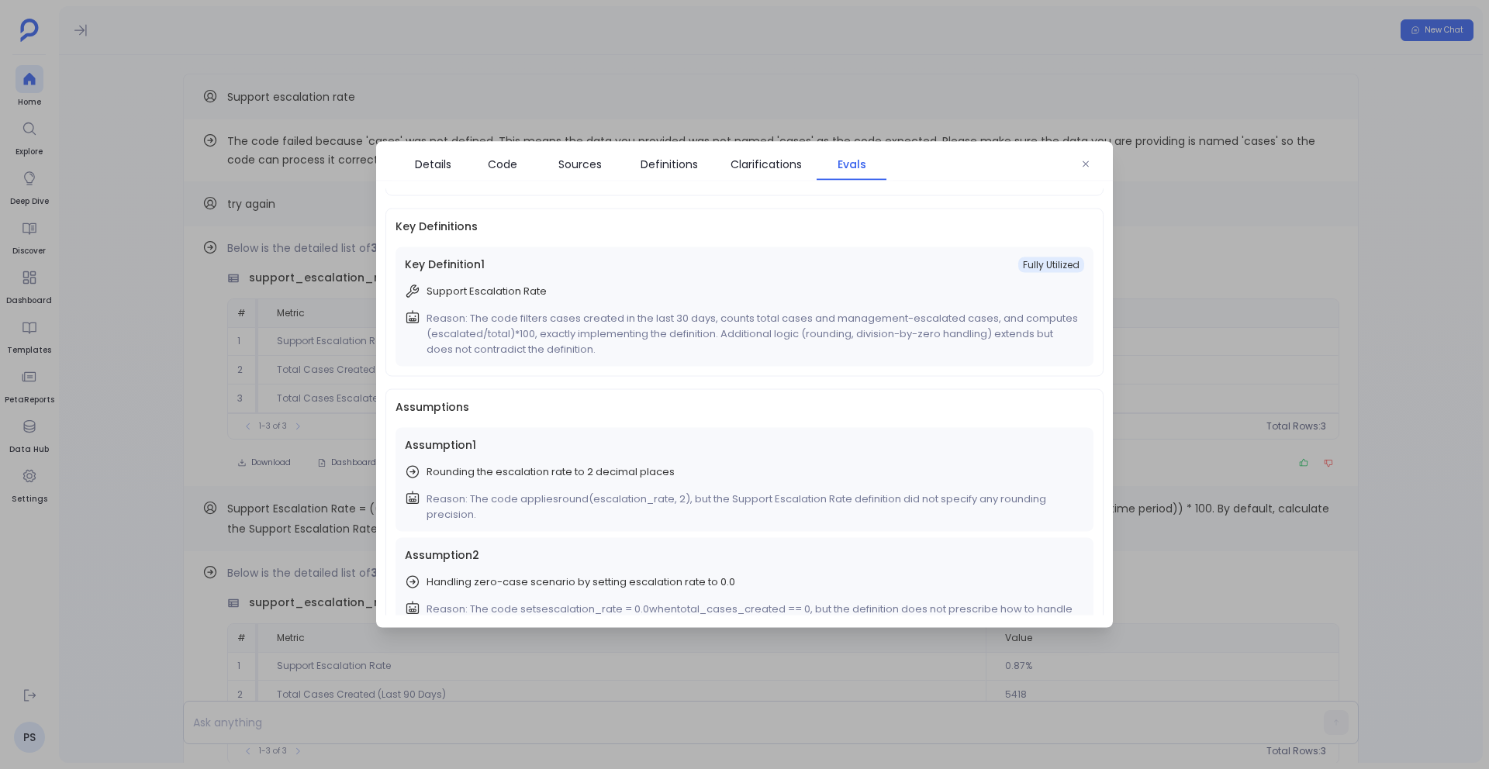
scroll to position [0, 0]
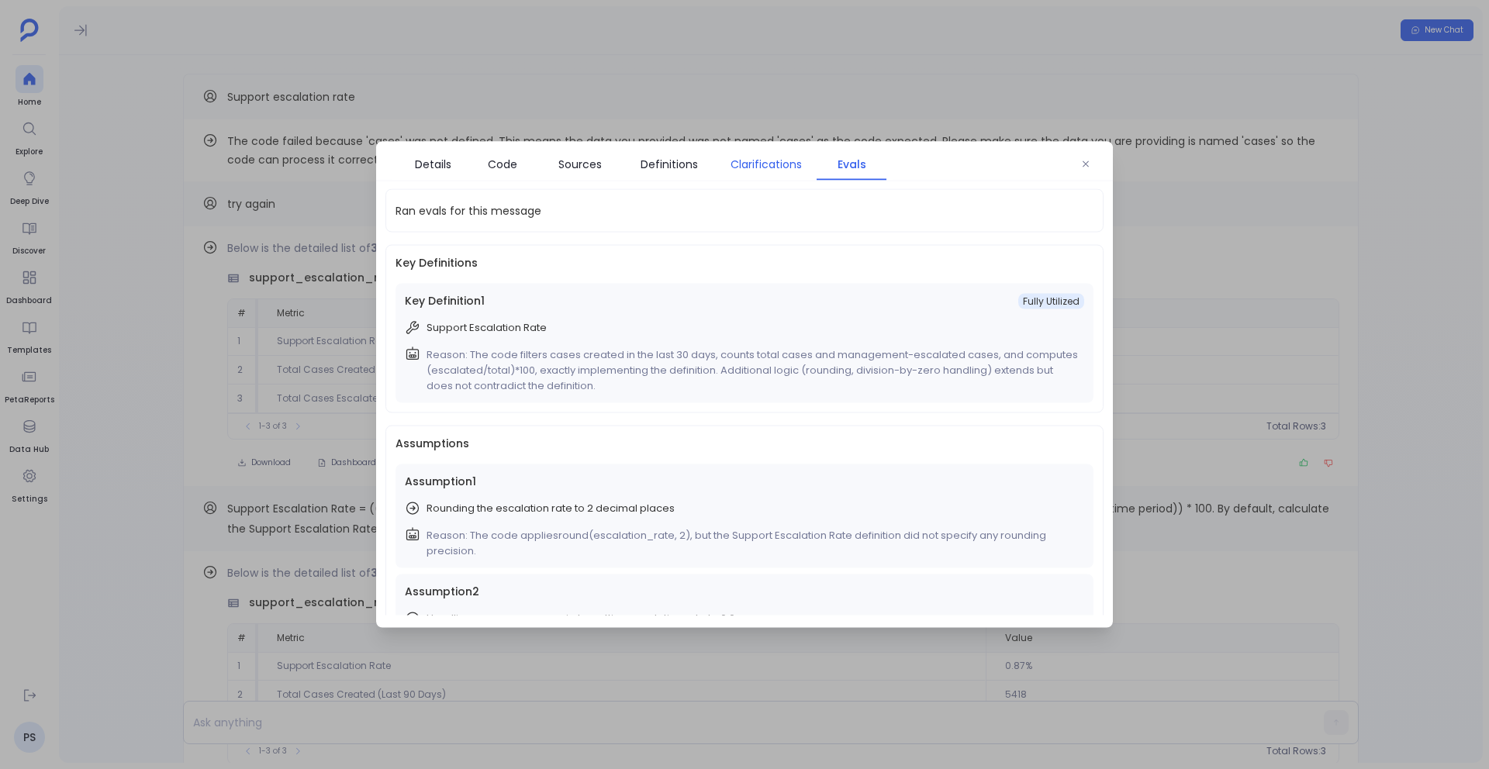
click at [775, 161] on span "Clarifications" at bounding box center [765, 164] width 71 height 17
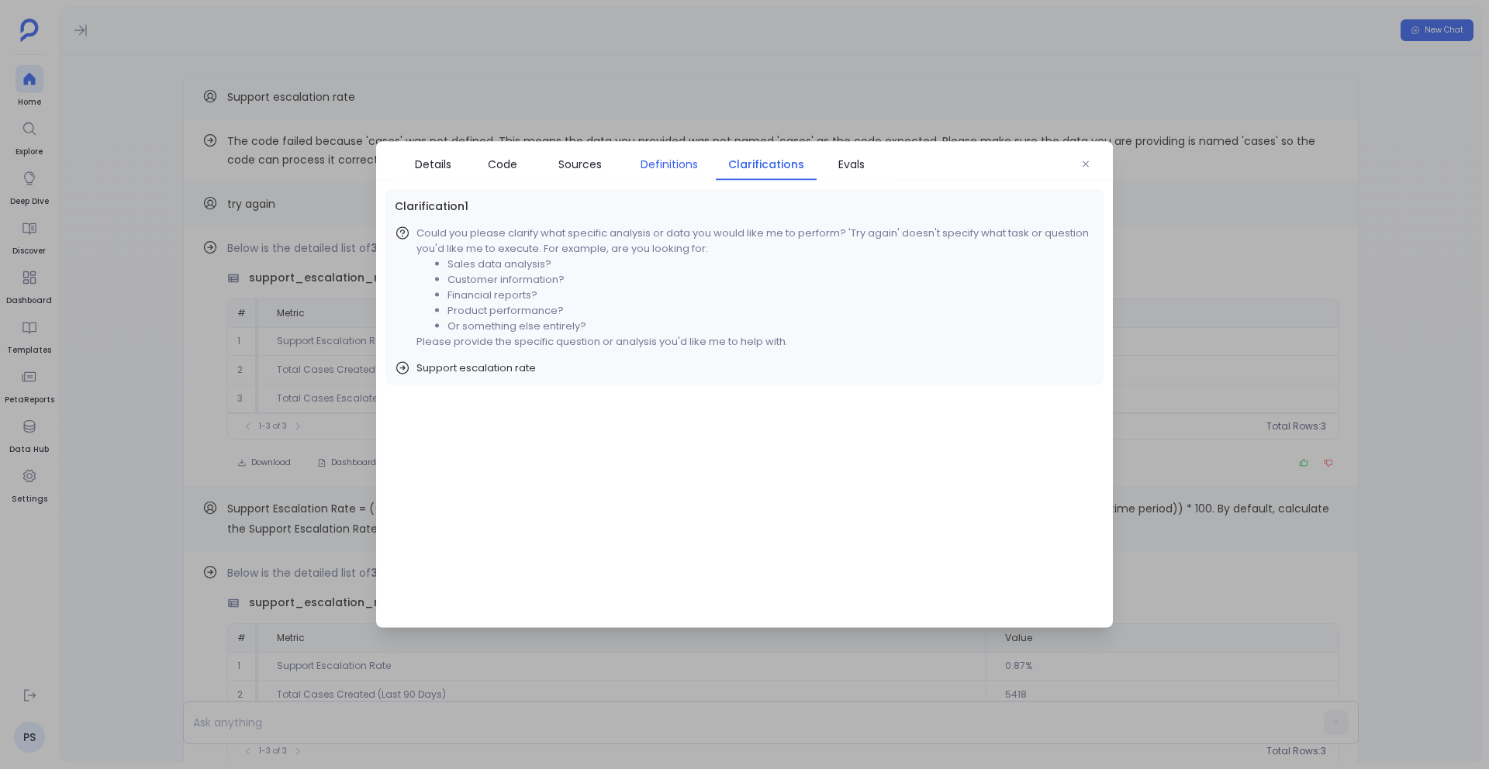
click at [668, 163] on span "Definitions" at bounding box center [669, 164] width 57 height 17
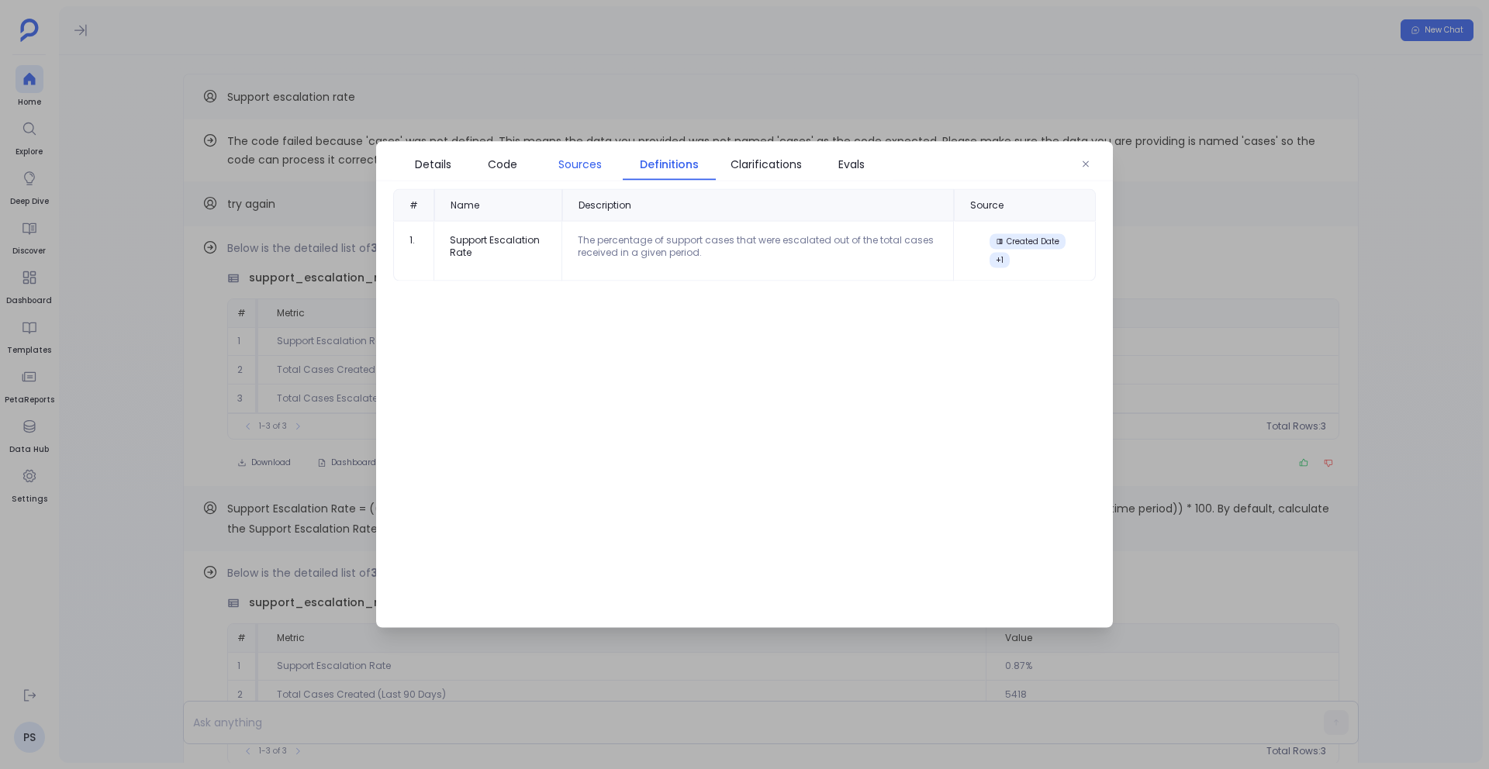
click at [575, 164] on span "Sources" at bounding box center [579, 164] width 43 height 17
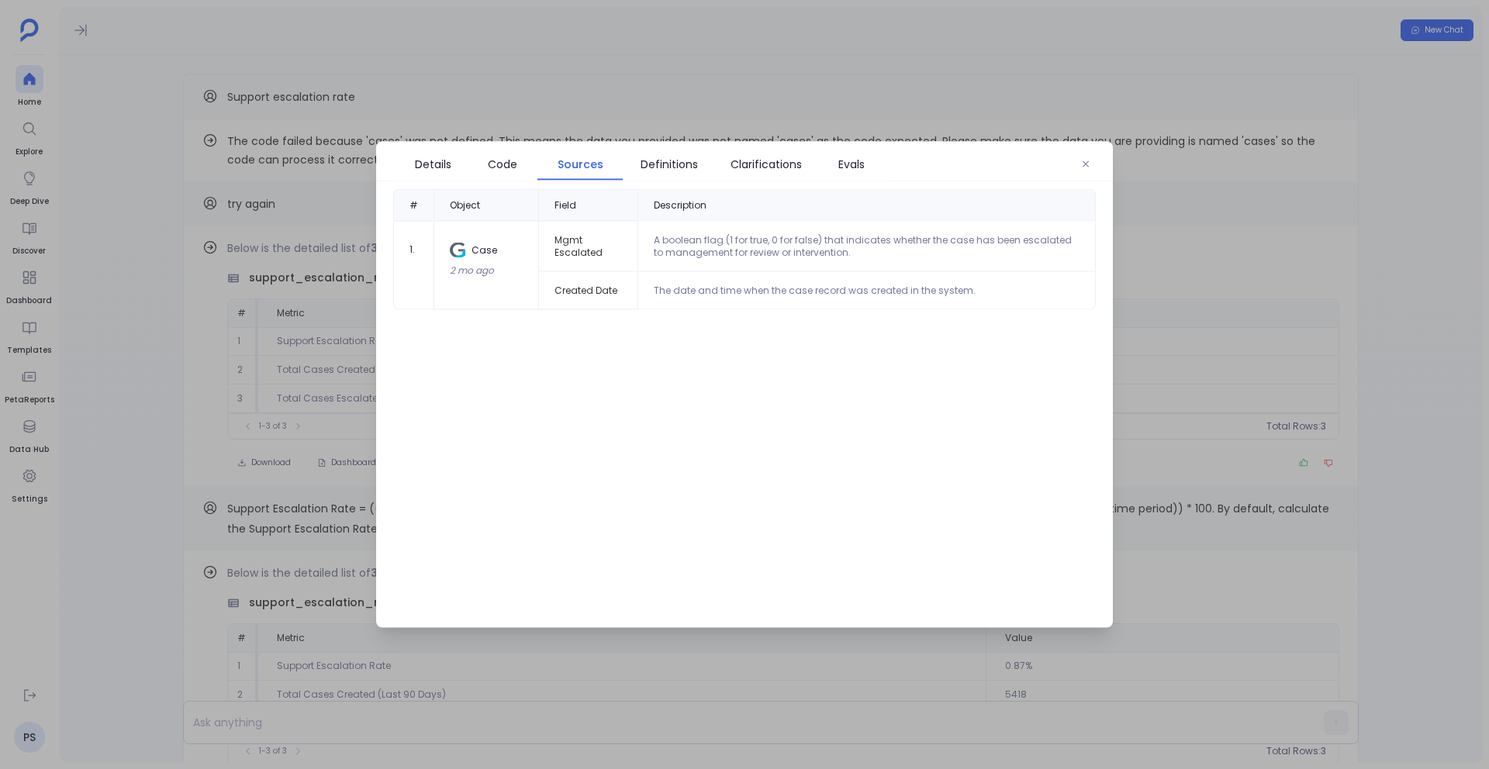
click at [899, 78] on div at bounding box center [744, 384] width 1489 height 769
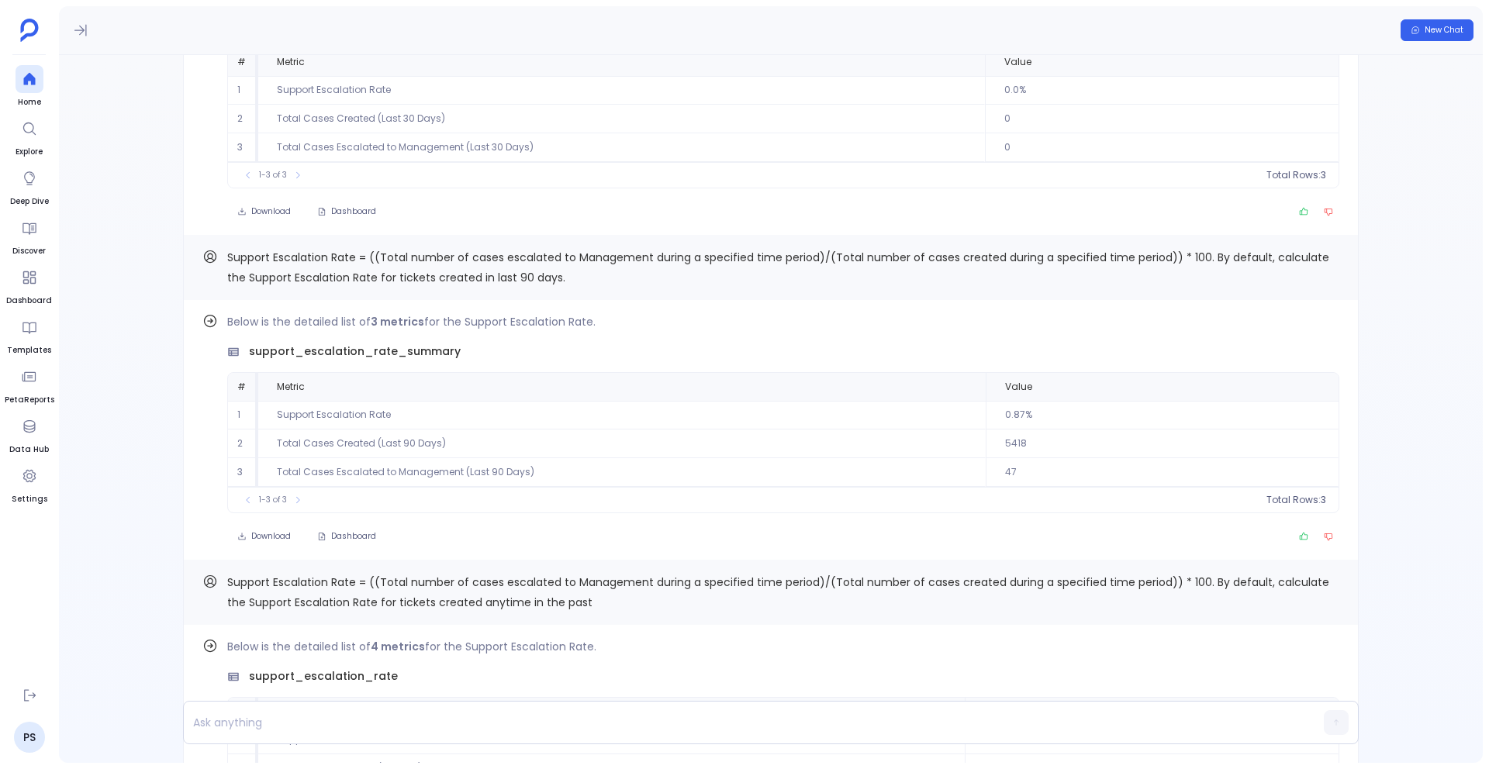
scroll to position [-188, 0]
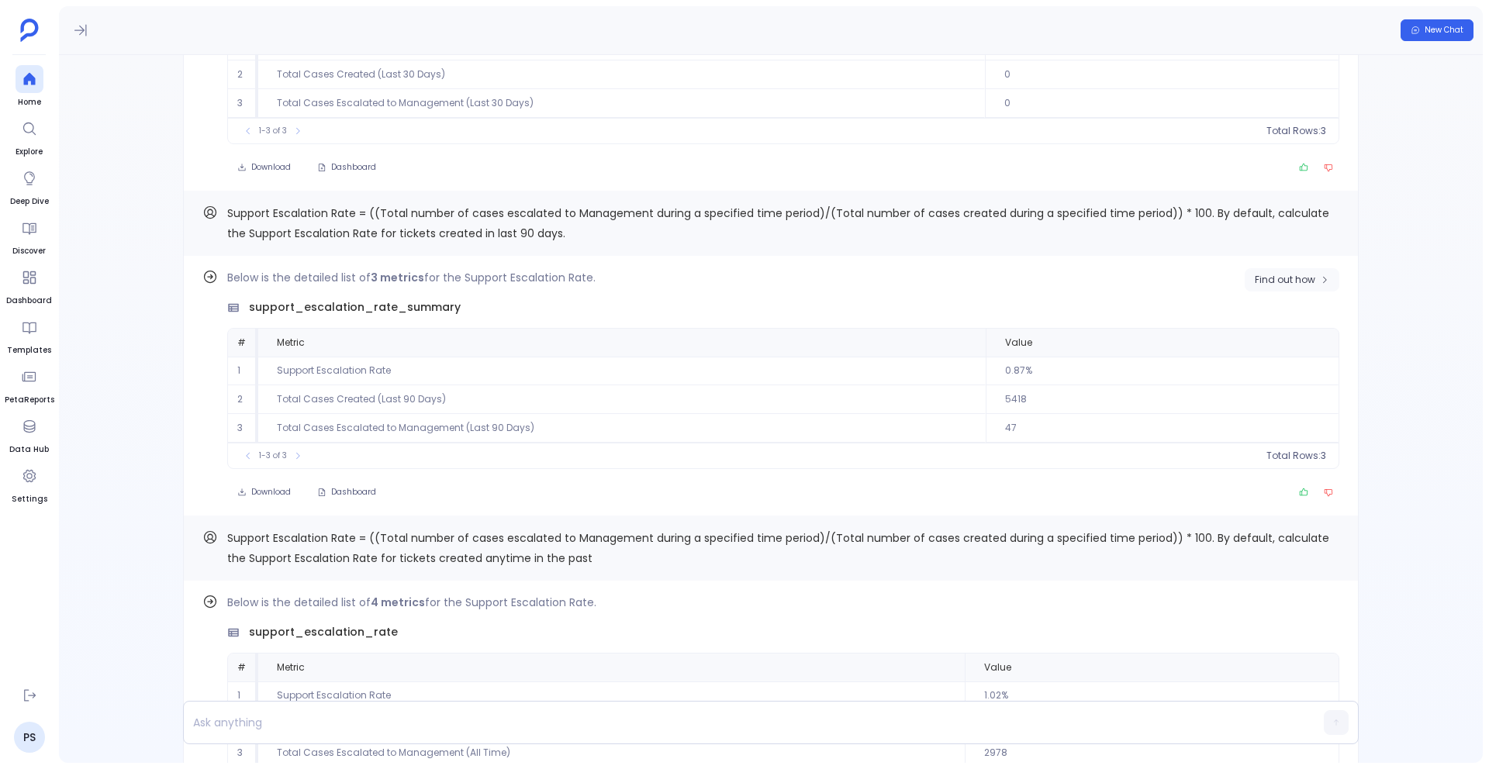
click at [1297, 269] on button "Find out how" at bounding box center [1292, 279] width 95 height 23
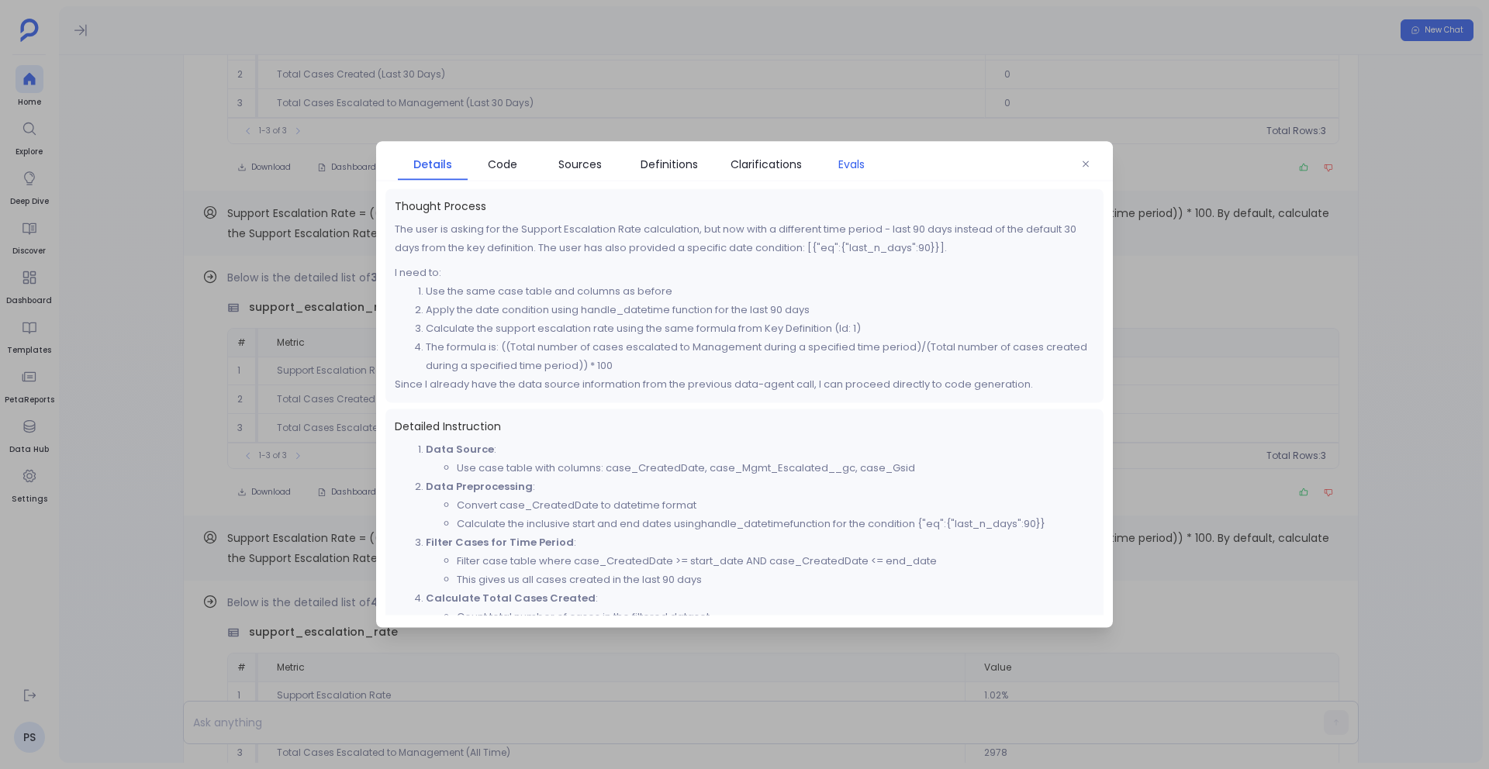
click at [861, 161] on span "Evals" at bounding box center [851, 164] width 26 height 17
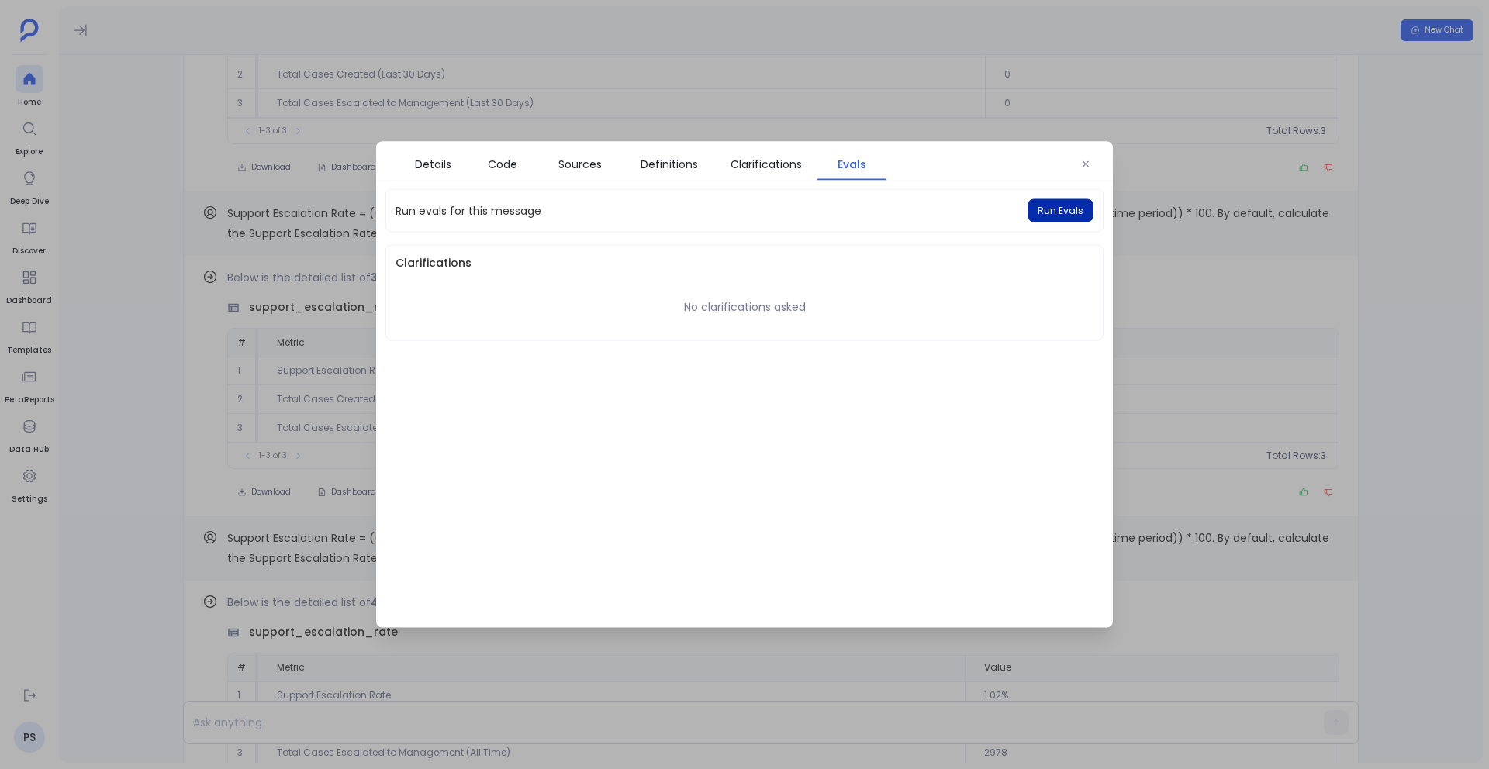
click at [1046, 222] on button "Run Evals" at bounding box center [1060, 210] width 66 height 23
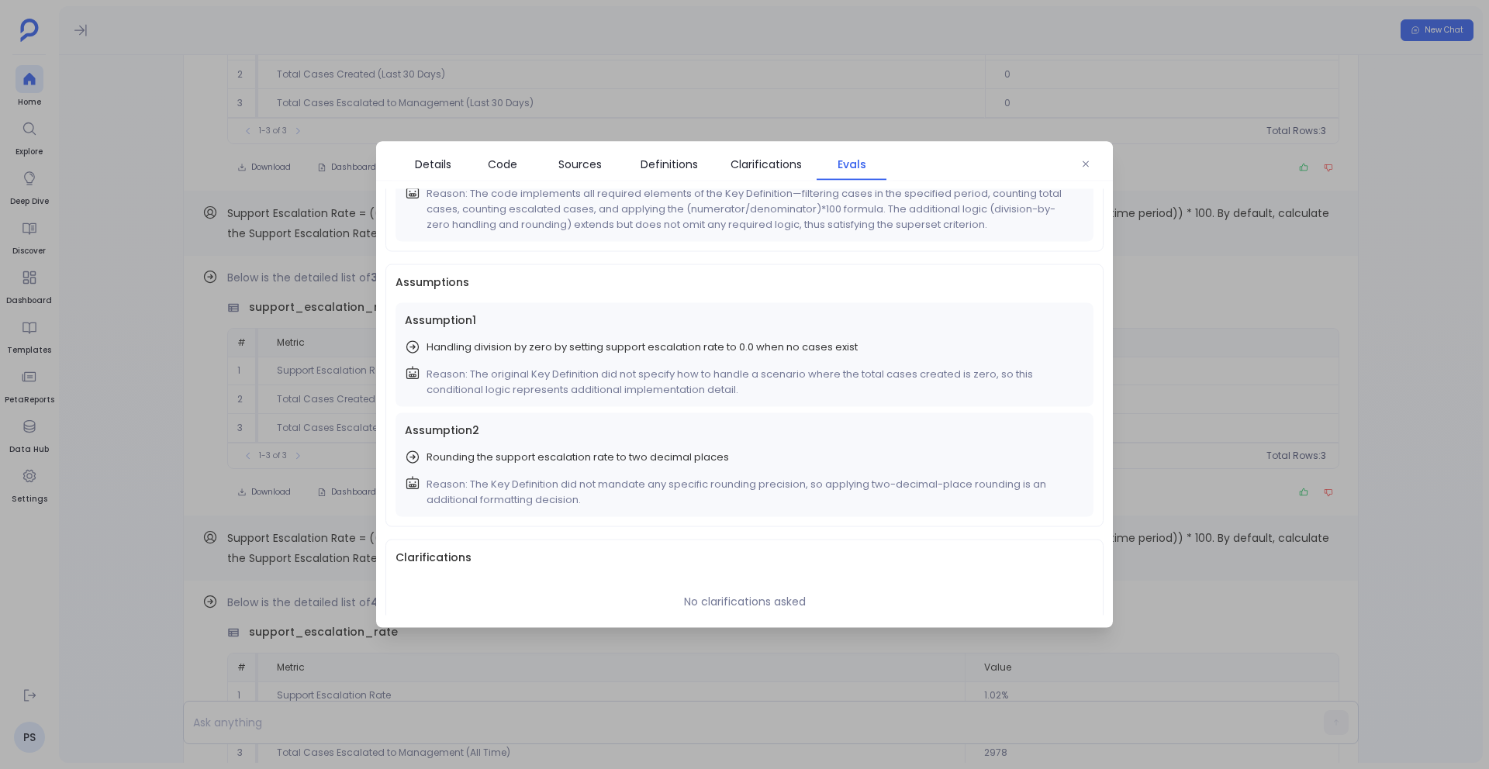
scroll to position [163, 0]
click at [1086, 169] on button "button" at bounding box center [1085, 164] width 23 height 23
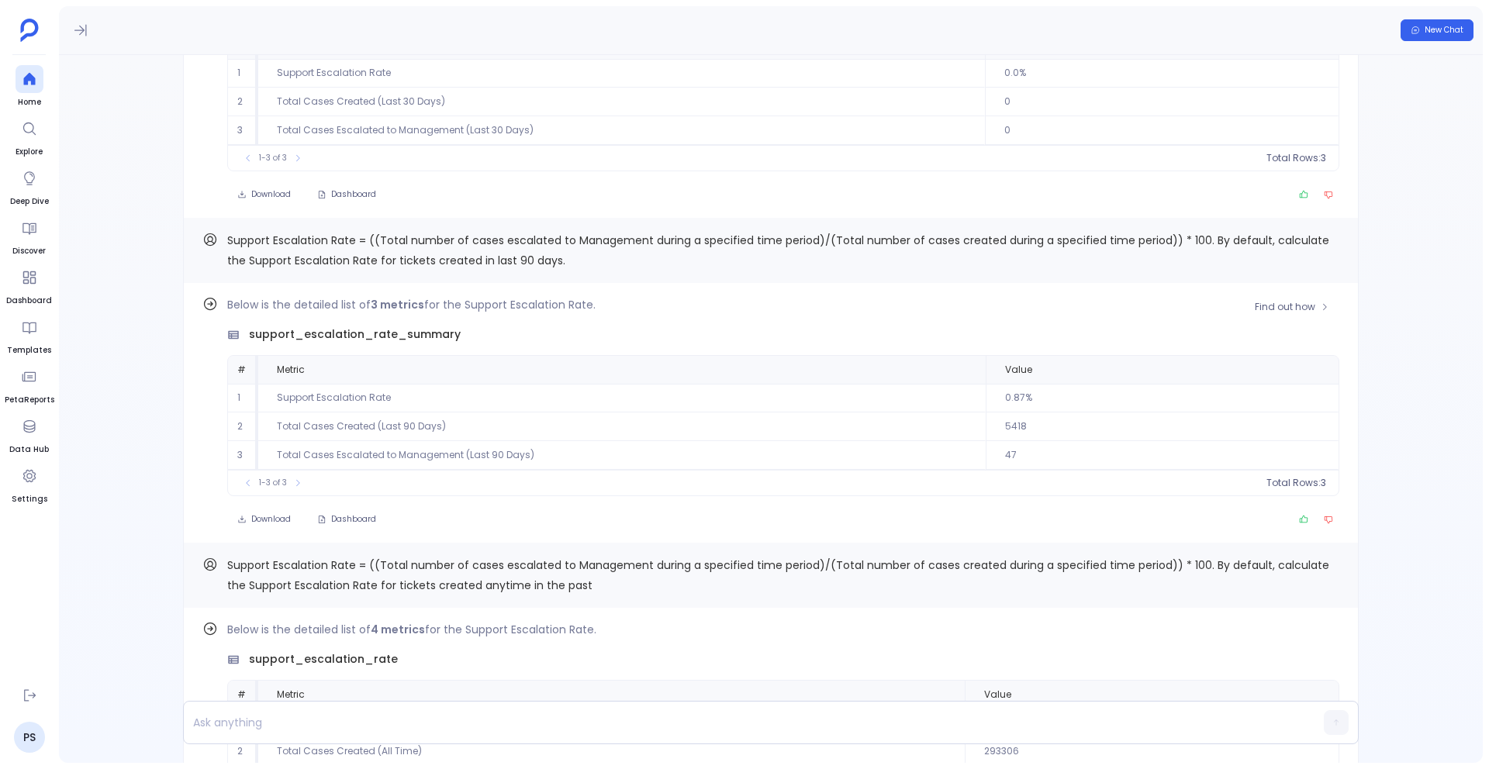
scroll to position [-242, 0]
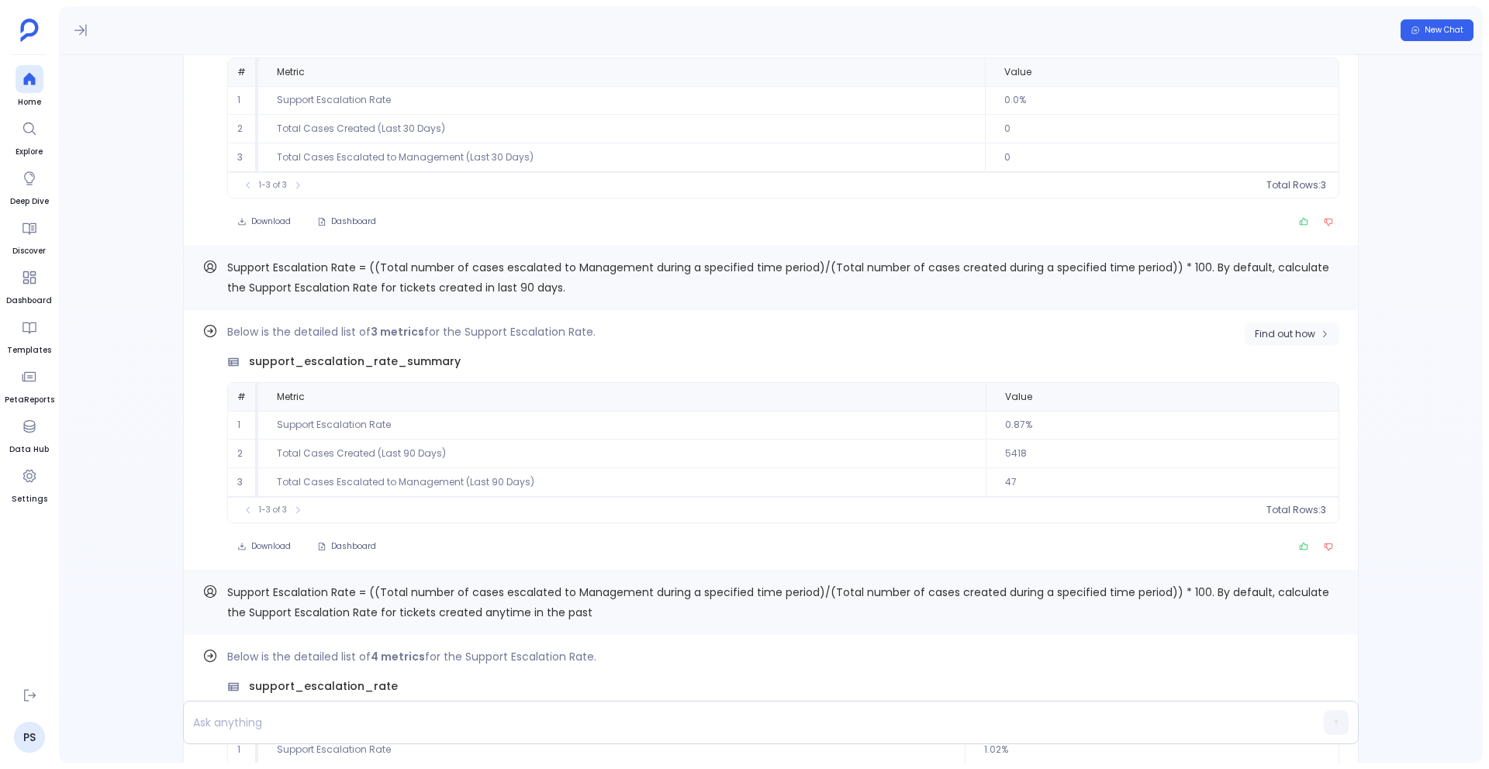
click at [1276, 340] on span "Find out how" at bounding box center [1285, 334] width 60 height 12
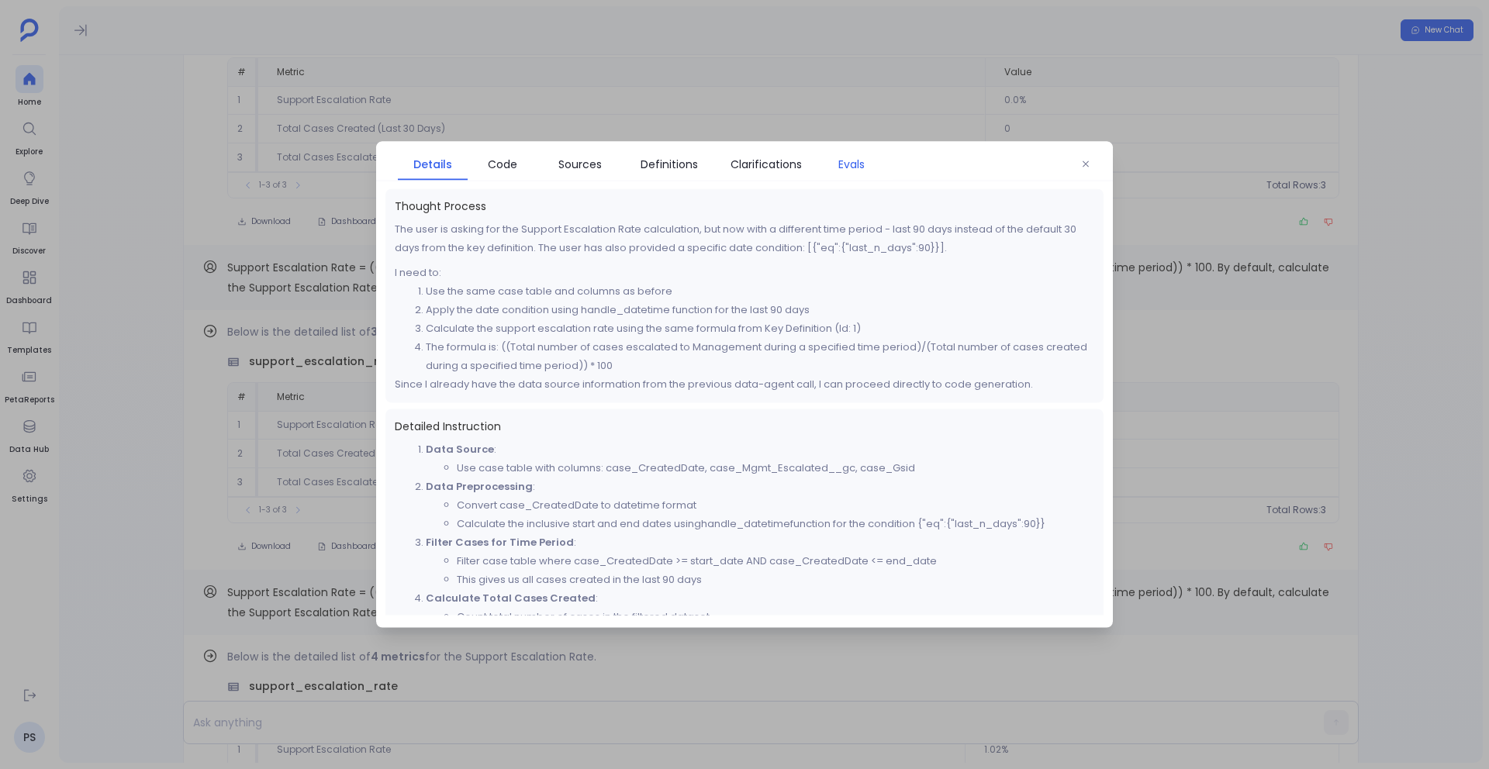
click at [849, 174] on link "Evals" at bounding box center [852, 164] width 70 height 33
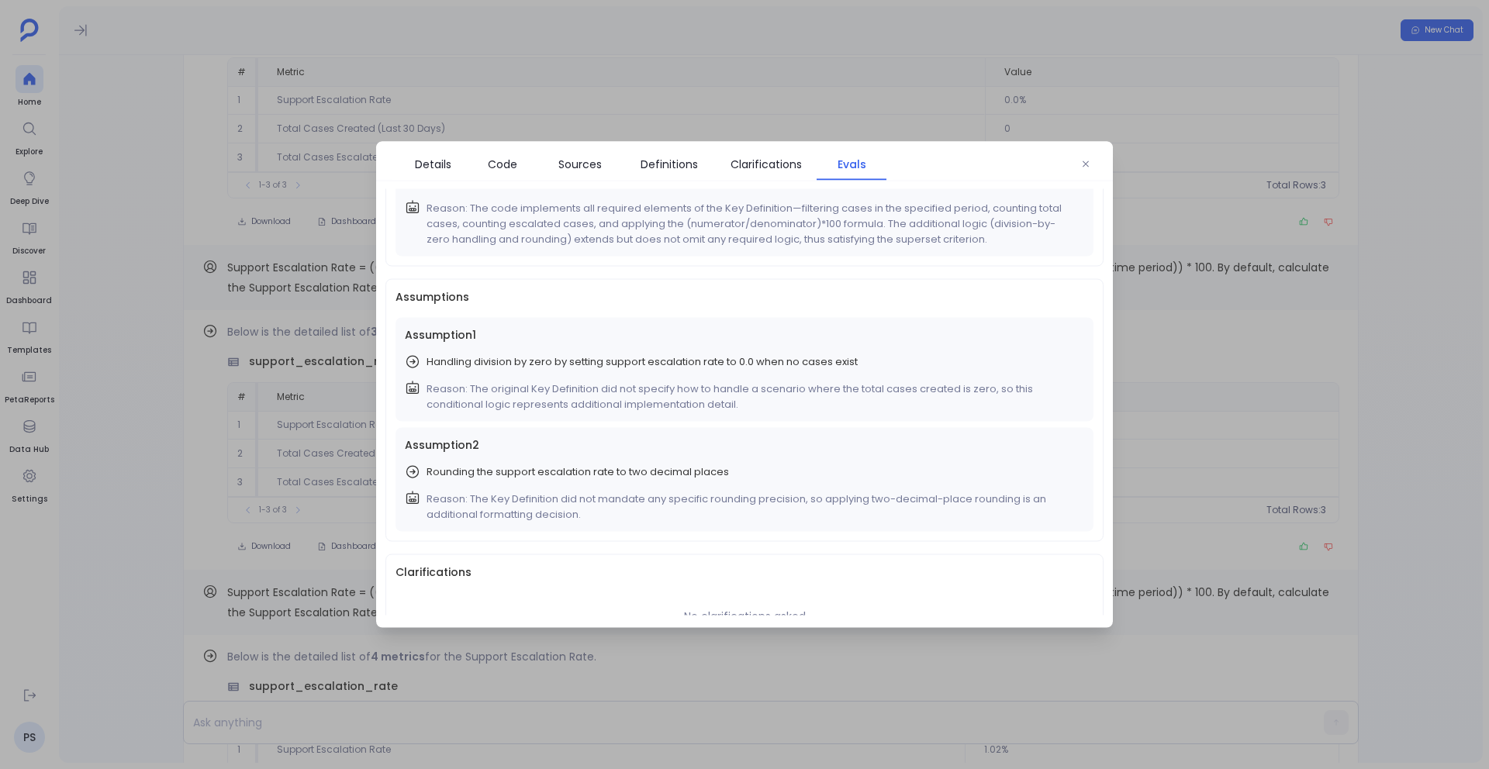
scroll to position [181, 0]
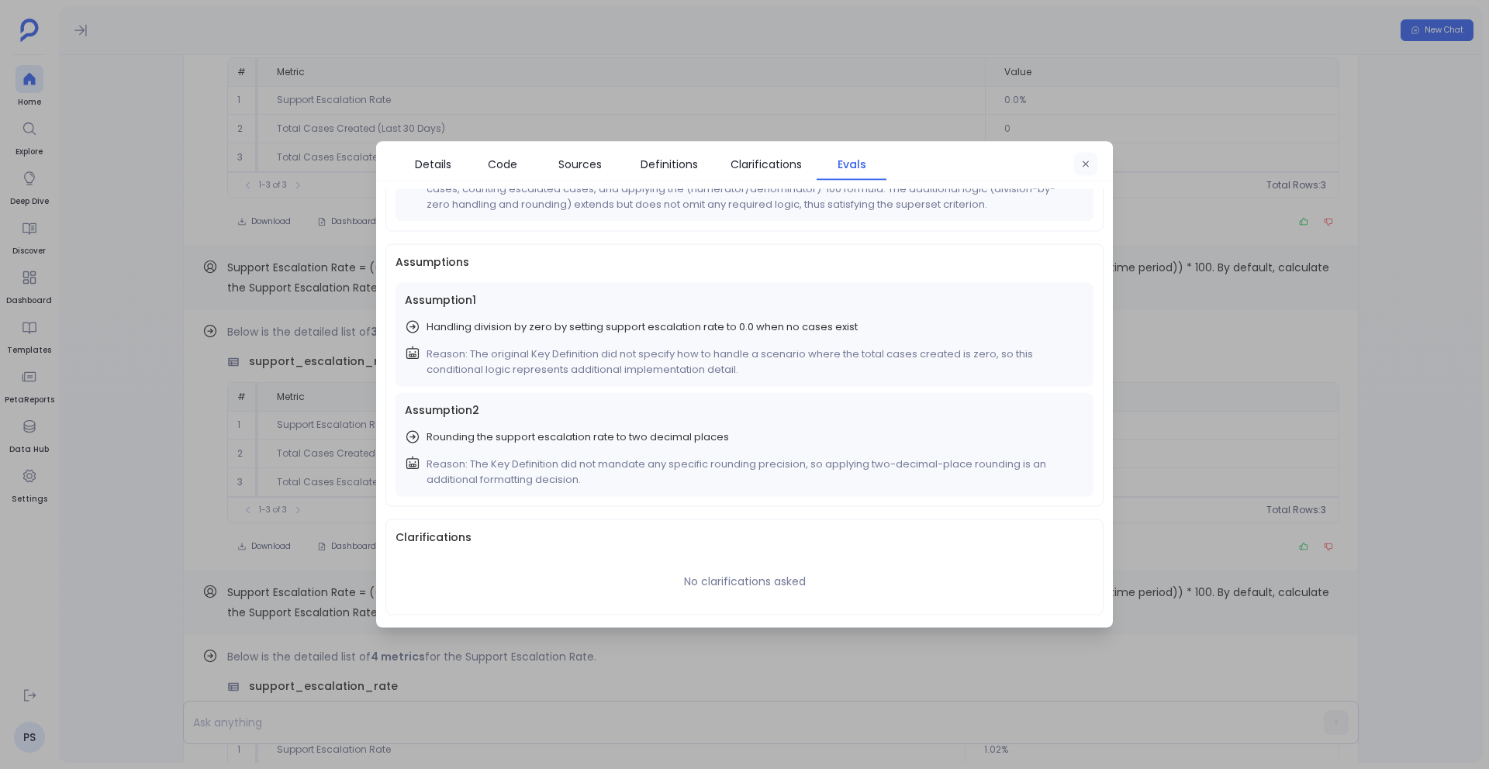
click at [1085, 164] on icon "button" at bounding box center [1086, 164] width 6 height 6
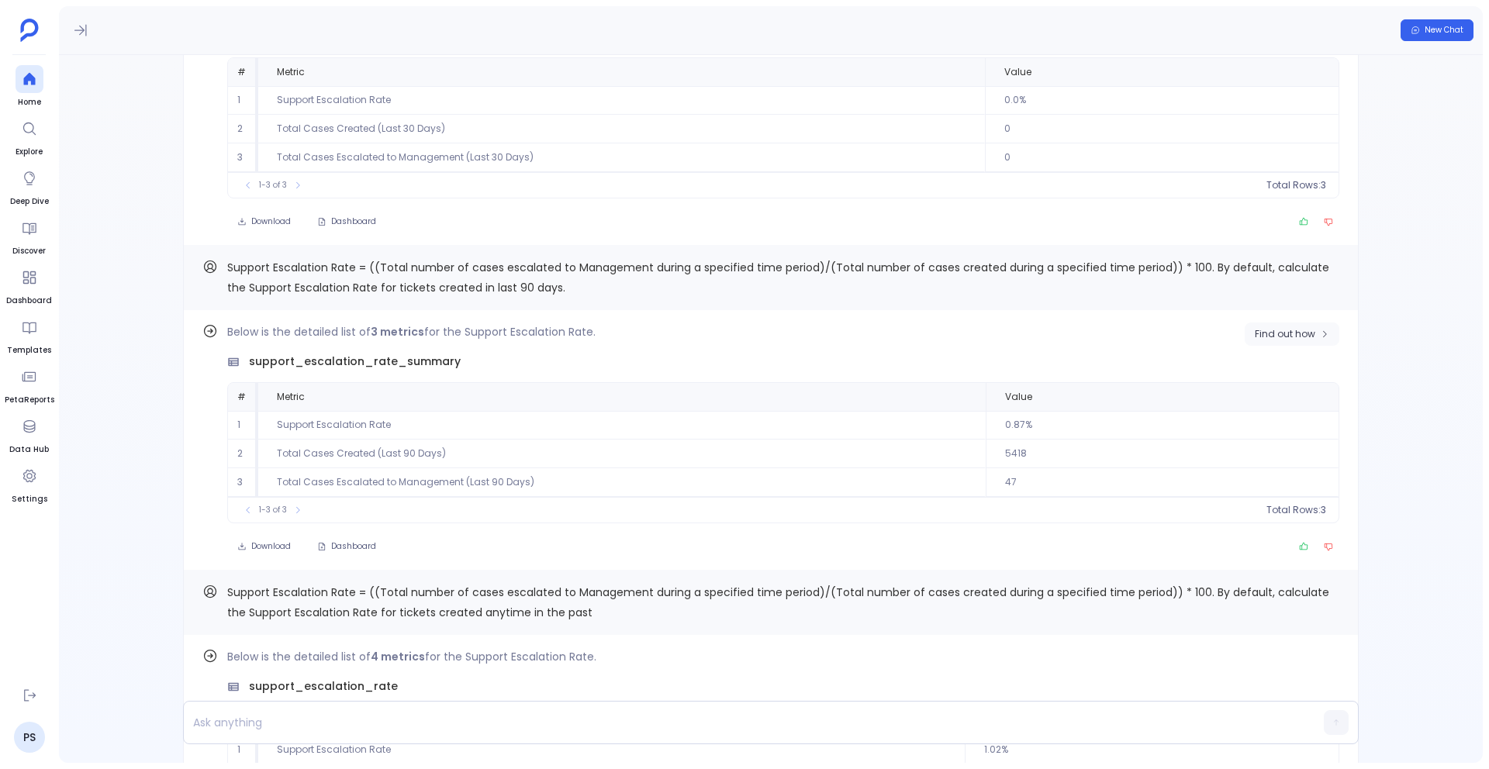
click at [1274, 324] on button "Find out how" at bounding box center [1292, 334] width 95 height 23
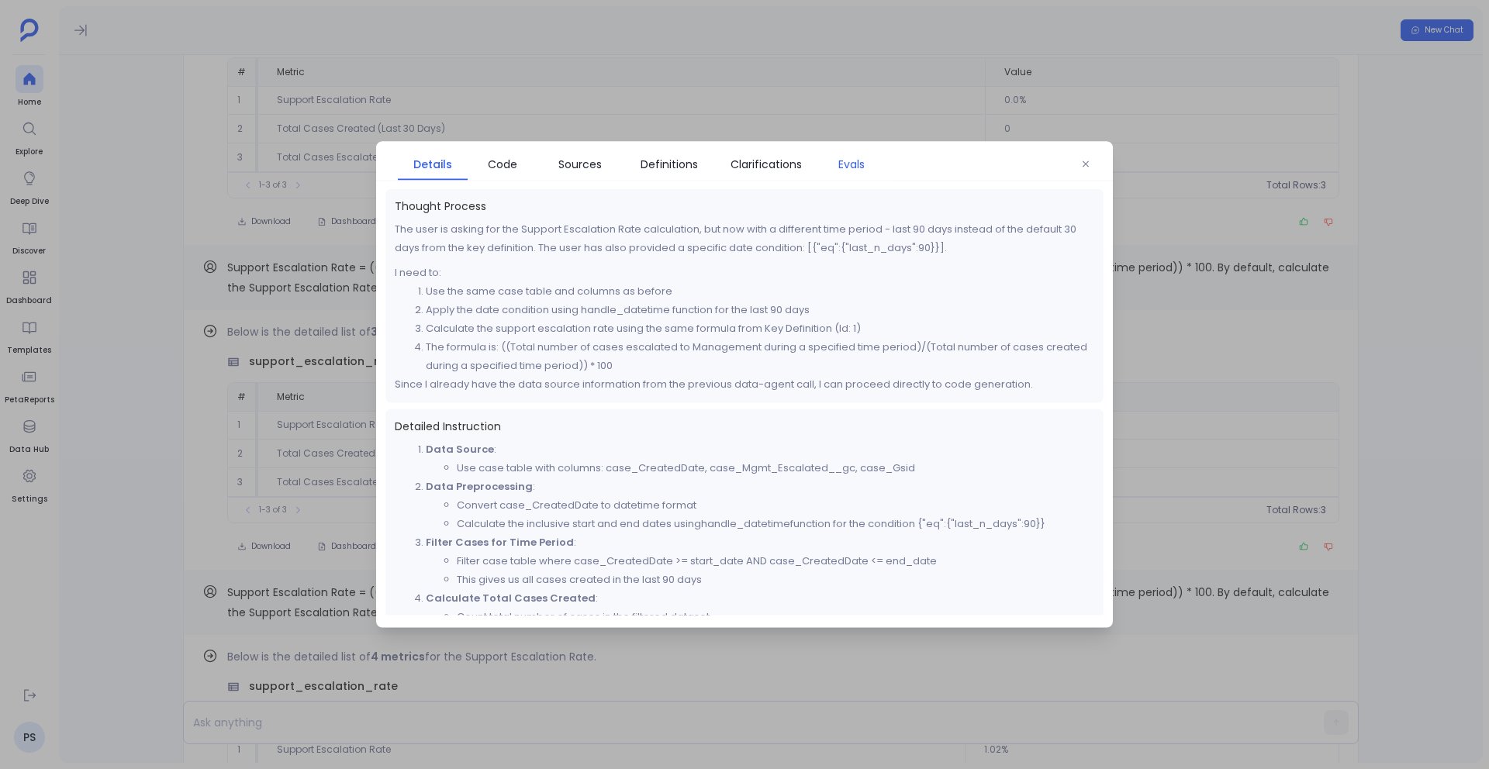
click at [865, 171] on span "Evals" at bounding box center [851, 164] width 26 height 17
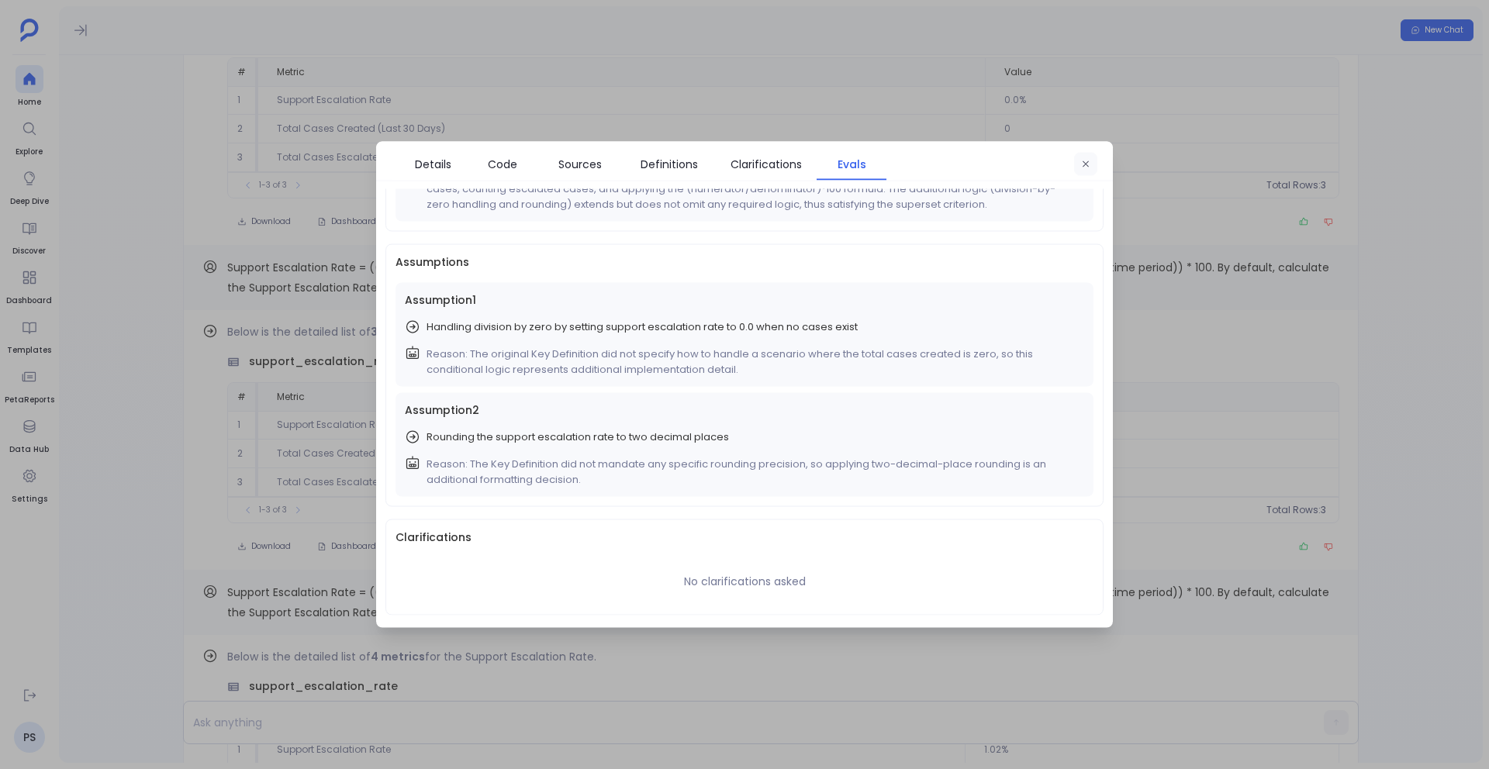
click at [1089, 173] on button "button" at bounding box center [1085, 164] width 23 height 23
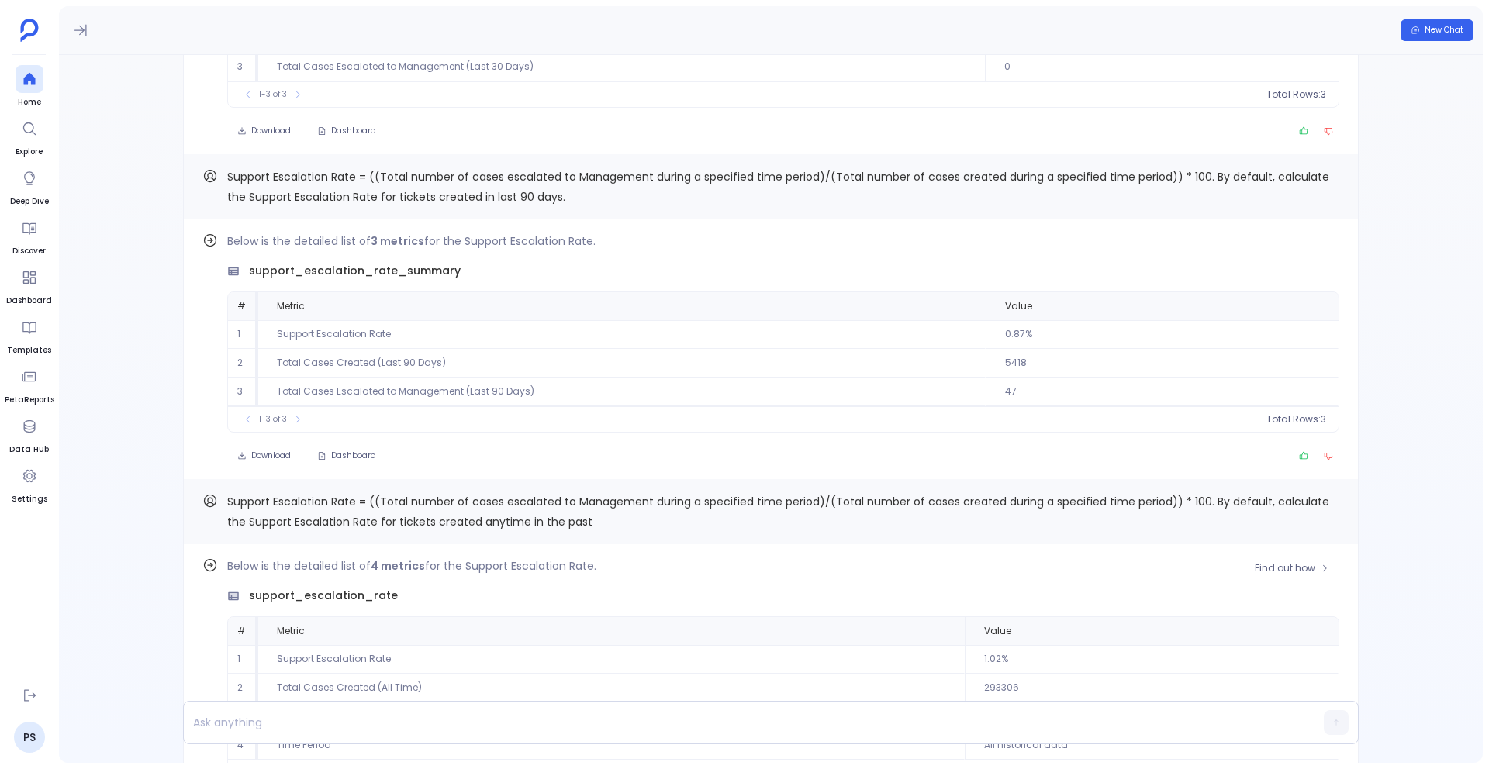
scroll to position [0, 0]
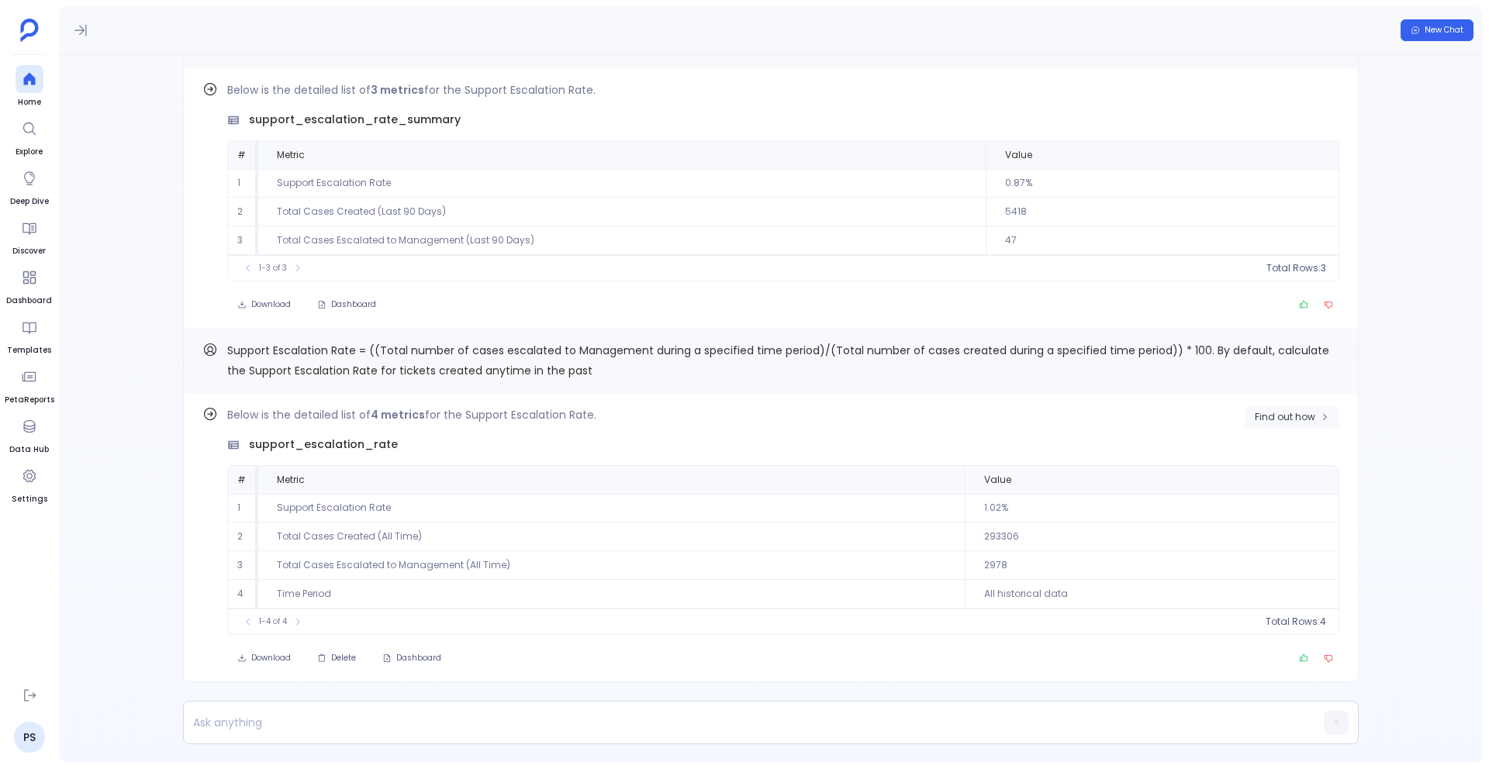
click at [1289, 426] on button "Find out how" at bounding box center [1292, 417] width 95 height 23
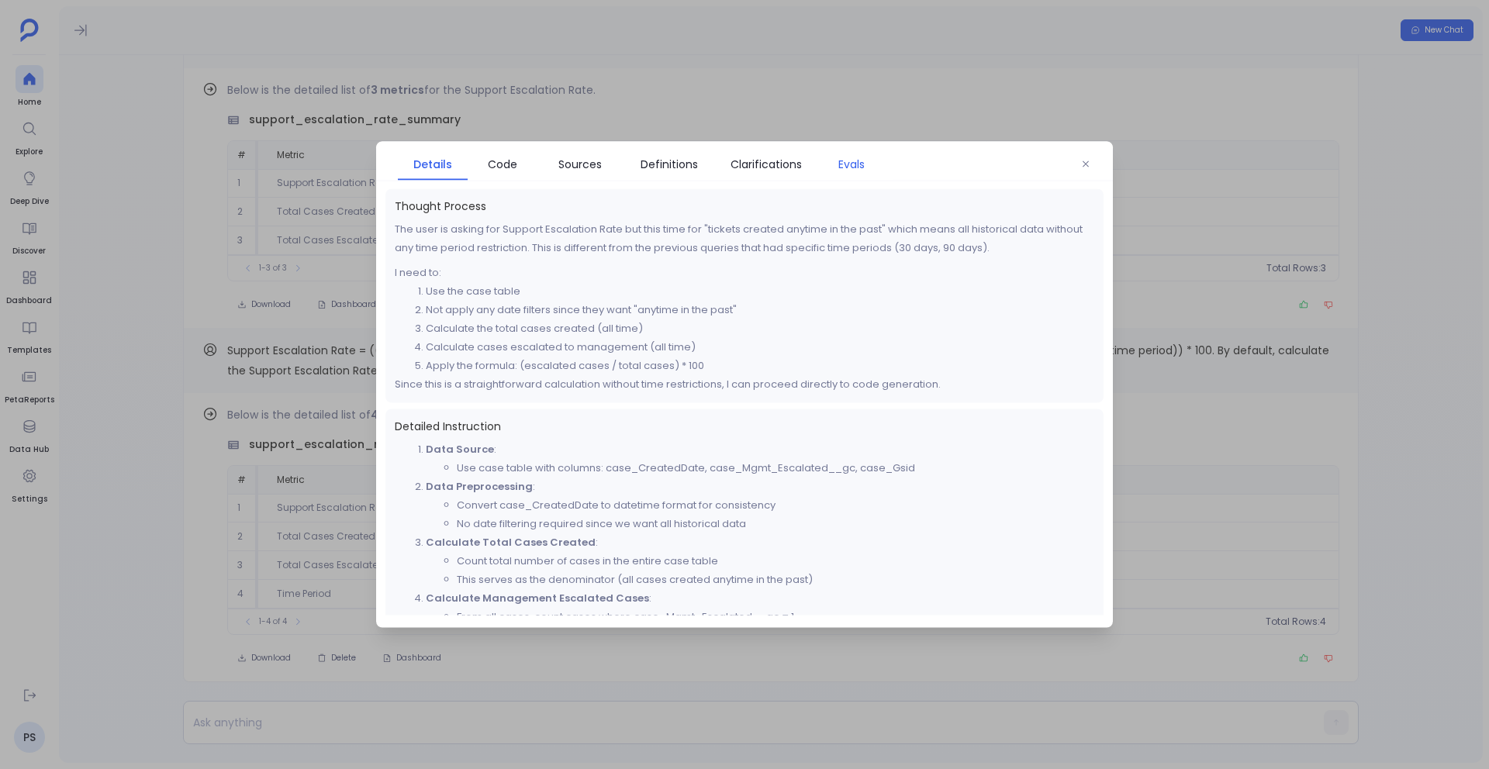
click at [855, 169] on span "Evals" at bounding box center [851, 164] width 26 height 17
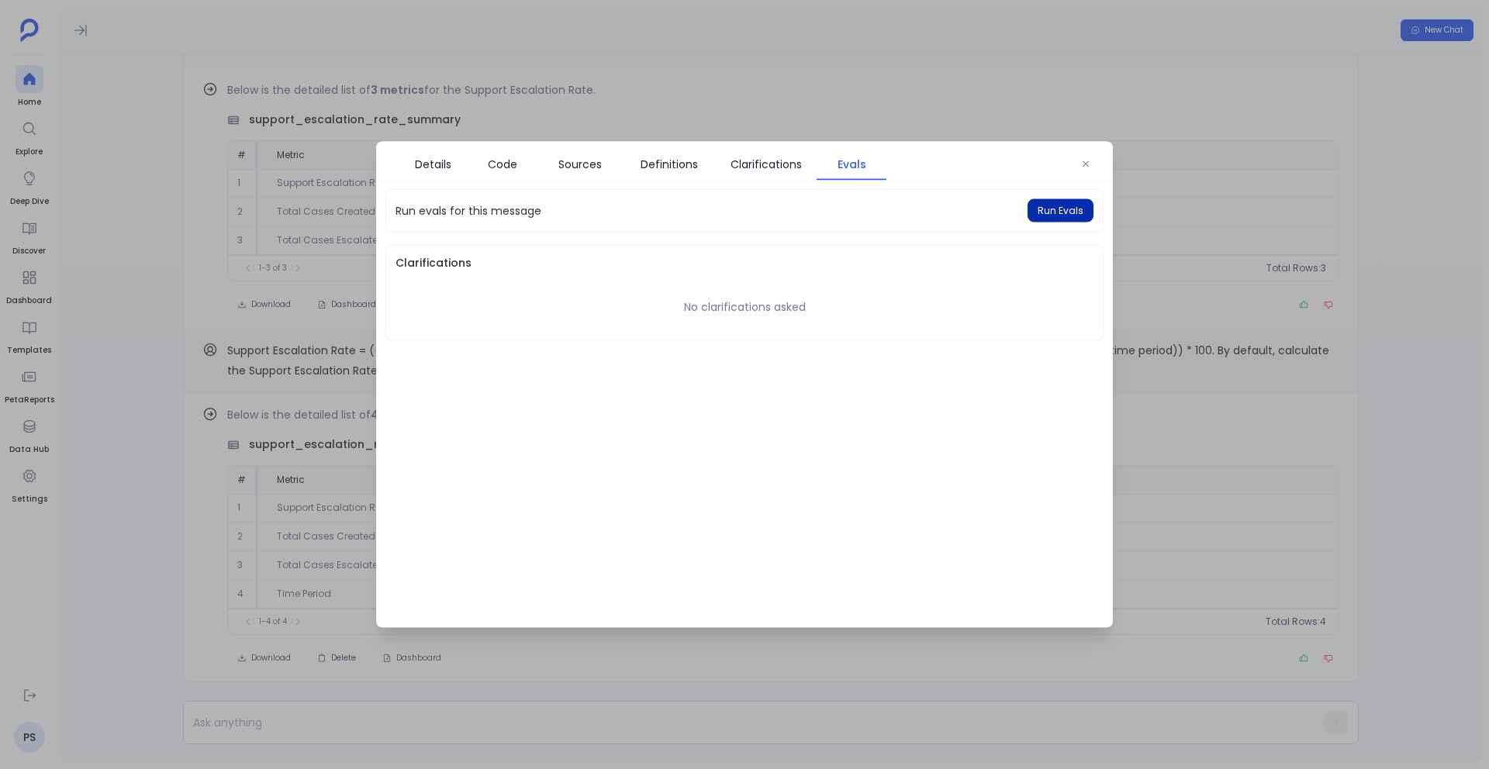
click at [1076, 210] on span "Run Evals" at bounding box center [1061, 211] width 46 height 12
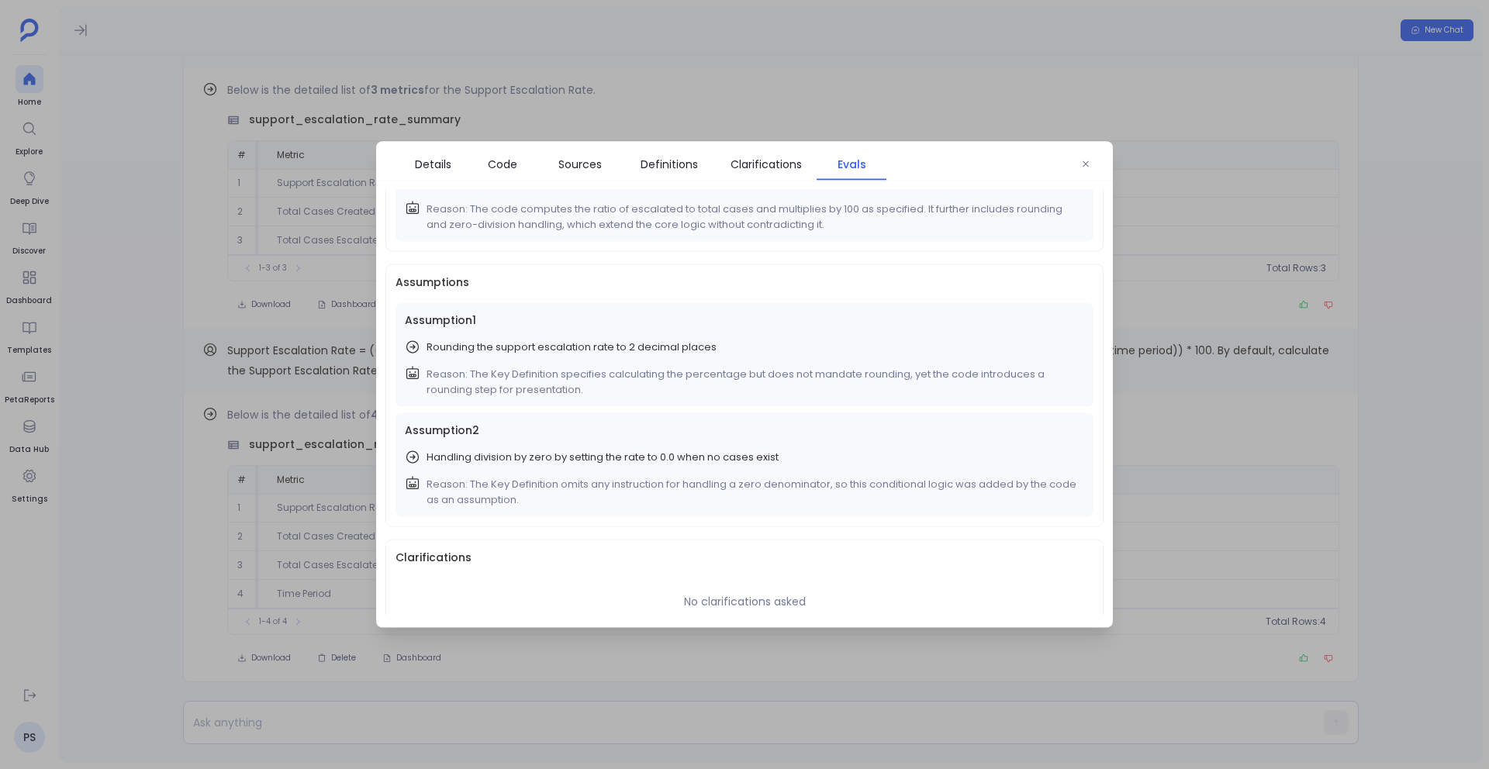
scroll to position [144, 0]
click at [850, 105] on div at bounding box center [744, 384] width 1489 height 769
